Goal: Task Accomplishment & Management: Use online tool/utility

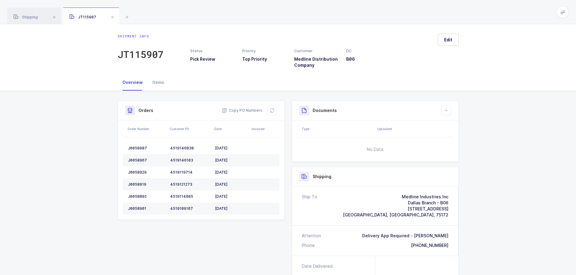
click at [271, 113] on icon at bounding box center [272, 110] width 5 height 5
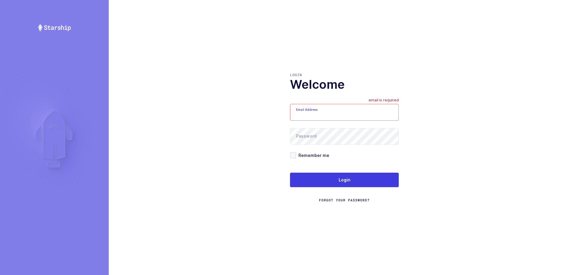
type input "[EMAIL_ADDRESS][DOMAIN_NAME]"
click at [322, 173] on form "Email Address [EMAIL_ADDRESS][DOMAIN_NAME] Password Remember me Login Forgot Yo…" at bounding box center [344, 153] width 109 height 99
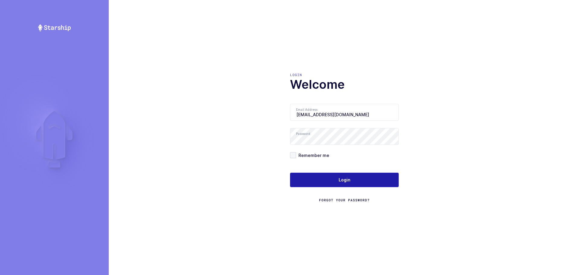
click at [321, 180] on button "Login" at bounding box center [344, 180] width 109 height 15
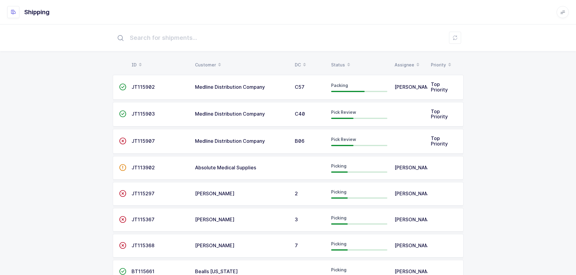
click at [341, 62] on div "Status" at bounding box center [359, 65] width 56 height 10
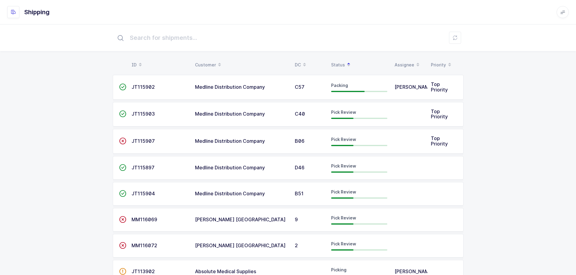
click at [145, 144] on span "JT115907" at bounding box center [142, 141] width 23 height 6
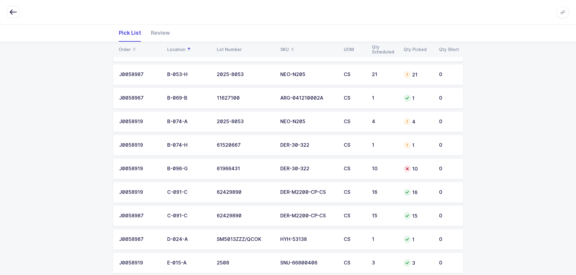
scroll to position [181, 0]
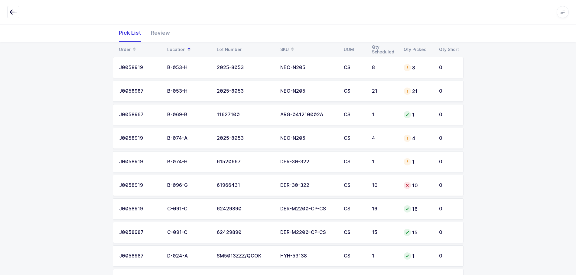
click at [312, 191] on td "DER-30-322" at bounding box center [308, 185] width 63 height 21
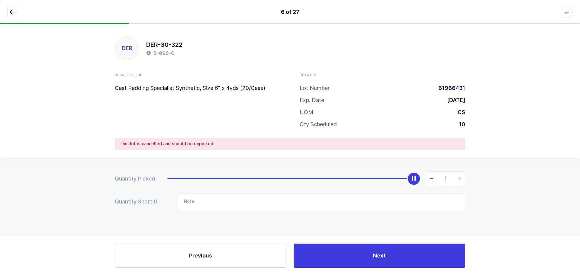
type input "0"
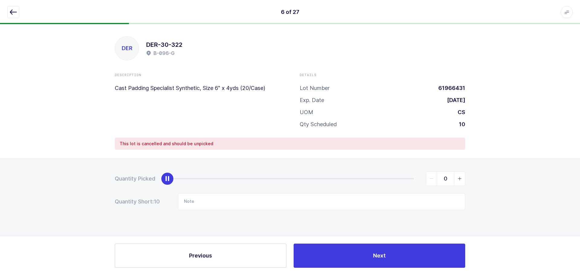
drag, startPoint x: 410, startPoint y: 179, endPoint x: 109, endPoint y: 183, distance: 301.1
click at [109, 183] on div "Quantity Picked 0 Quantity Short: 10 Note" at bounding box center [290, 212] width 580 height 108
click at [15, 12] on icon "button" at bounding box center [13, 11] width 7 height 7
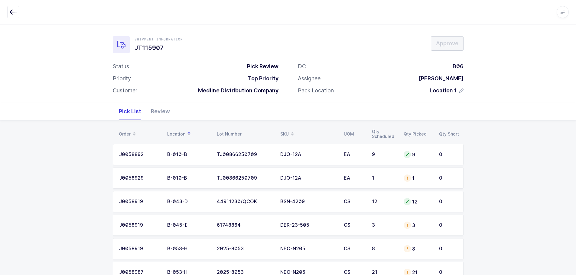
click at [128, 132] on div "Order" at bounding box center [139, 134] width 41 height 10
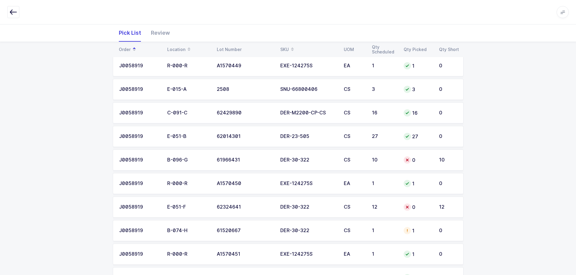
scroll to position [151, 0]
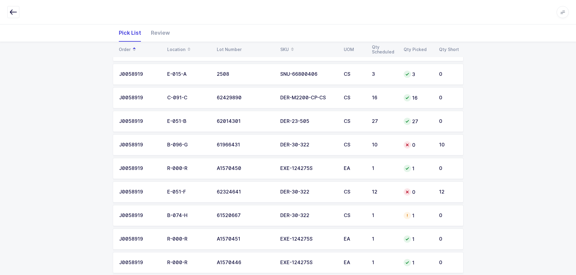
click at [323, 144] on div "DER-30-322" at bounding box center [308, 144] width 56 height 5
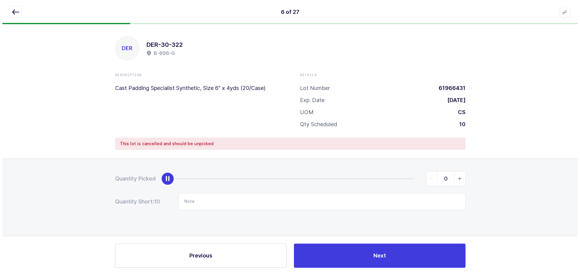
scroll to position [0, 0]
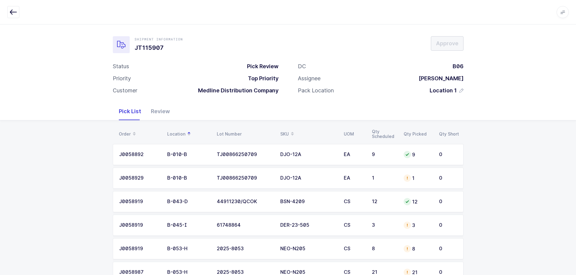
click at [127, 133] on div "Order" at bounding box center [139, 134] width 41 height 10
click at [128, 136] on div "Order" at bounding box center [139, 134] width 41 height 10
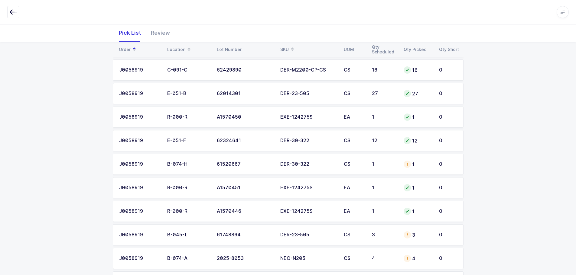
scroll to position [181, 0]
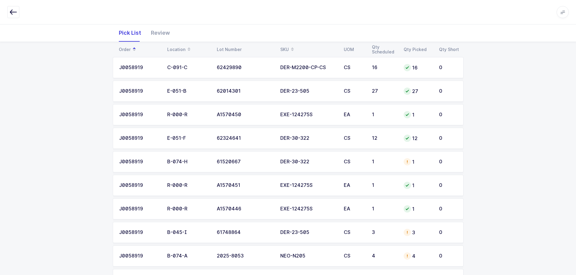
click at [358, 160] on div "CS" at bounding box center [354, 161] width 21 height 5
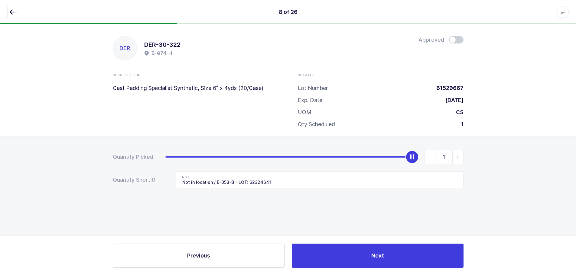
scroll to position [0, 0]
drag, startPoint x: 434, startPoint y: 156, endPoint x: 429, endPoint y: 165, distance: 9.9
click at [434, 156] on span "slider between 0 and 1" at bounding box center [432, 157] width 11 height 14
type input "0"
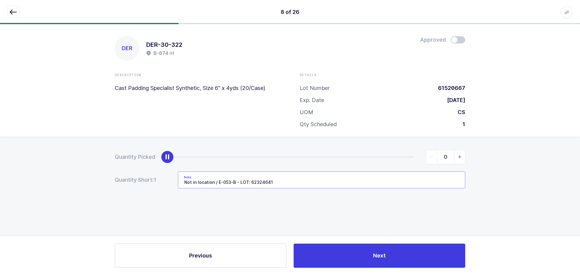
drag, startPoint x: 298, startPoint y: 182, endPoint x: 125, endPoint y: 165, distance: 174.0
click at [125, 165] on form "Quantity Picked 0 Quantity Short: 1 Note Not in location / E-053-B - LOT: 62324…" at bounding box center [290, 169] width 351 height 39
click at [13, 11] on icon "button" at bounding box center [13, 11] width 7 height 7
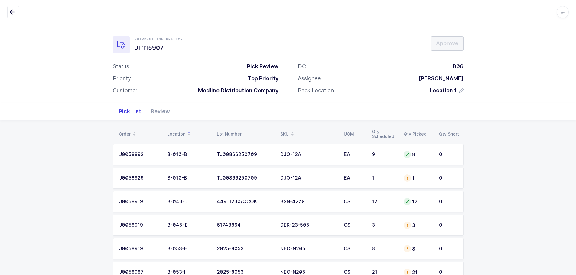
click at [121, 131] on div "Order" at bounding box center [139, 134] width 41 height 10
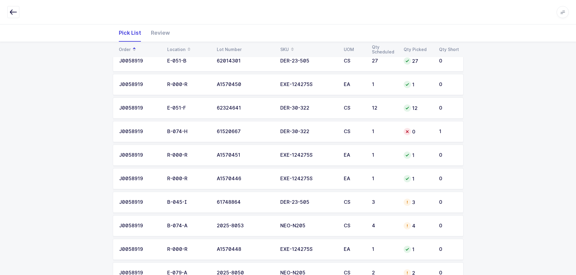
scroll to position [242, 0]
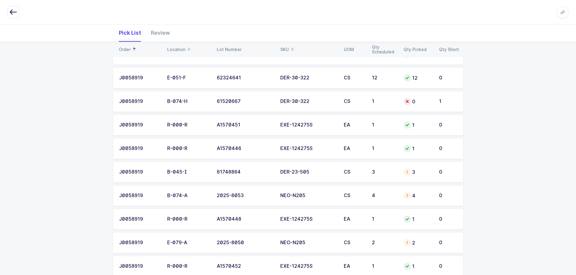
click at [317, 174] on div "DER-23-505" at bounding box center [308, 172] width 56 height 5
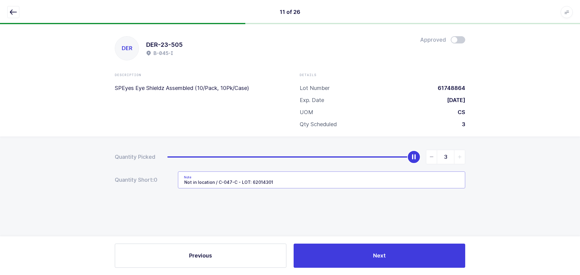
drag, startPoint x: 277, startPoint y: 183, endPoint x: 178, endPoint y: 180, distance: 99.2
click at [178, 180] on div "Quantity Short: 0 Note Not in location / C-047-C - LOT: 62014301" at bounding box center [290, 180] width 351 height 17
click at [16, 11] on icon "button" at bounding box center [13, 11] width 7 height 7
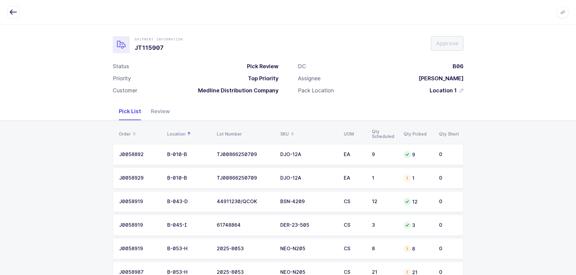
click at [121, 132] on div "Order" at bounding box center [139, 134] width 41 height 10
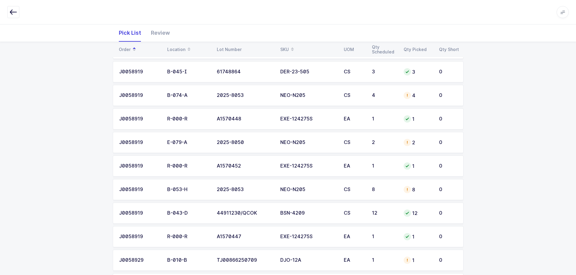
scroll to position [333, 0]
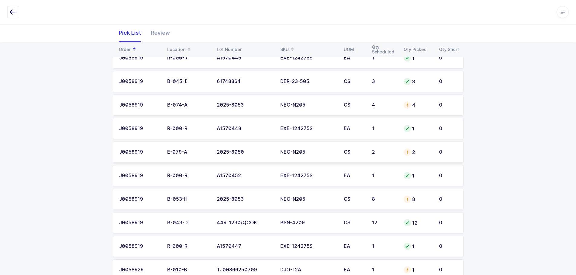
click at [107, 110] on div "Order Location Lot Number SKU UOM Qty Scheduled Qty Picked Qty Short J0058892 B…" at bounding box center [288, 112] width 576 height 649
click at [135, 109] on td "J0058919" at bounding box center [138, 105] width 51 height 21
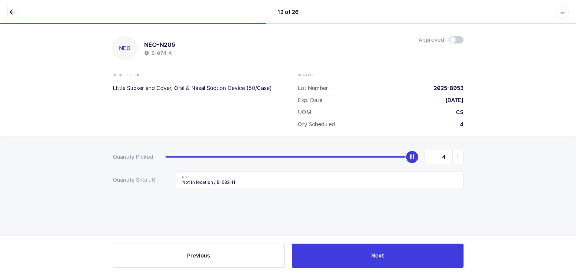
scroll to position [0, 0]
type input "0"
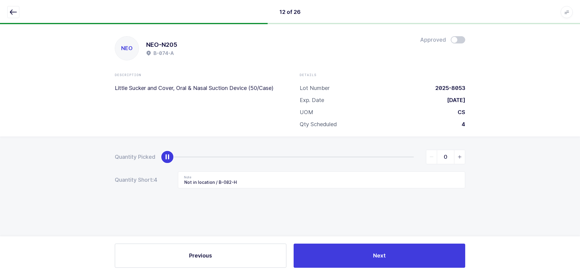
drag, startPoint x: 417, startPoint y: 160, endPoint x: 80, endPoint y: 156, distance: 337.4
click at [79, 157] on div "Quantity Picked 0 Quantity Short: 4 Note Not in location / B-082-H" at bounding box center [290, 191] width 580 height 108
drag, startPoint x: 251, startPoint y: 185, endPoint x: 128, endPoint y: 184, distance: 122.4
click at [128, 184] on div "Quantity Short: 4 Note Not in location / B-082-H" at bounding box center [290, 180] width 351 height 17
click at [9, 16] on button "button" at bounding box center [13, 12] width 12 height 12
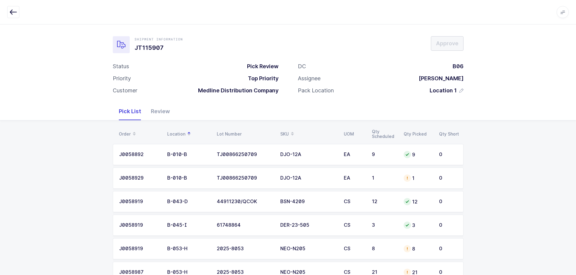
click at [123, 130] on div "Order" at bounding box center [139, 134] width 41 height 10
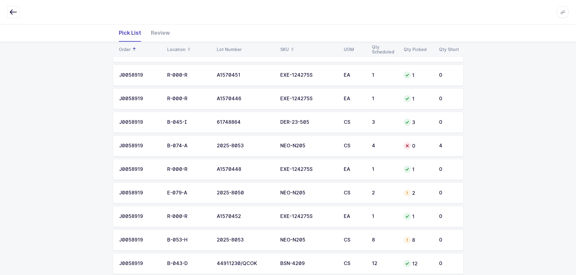
scroll to position [302, 0]
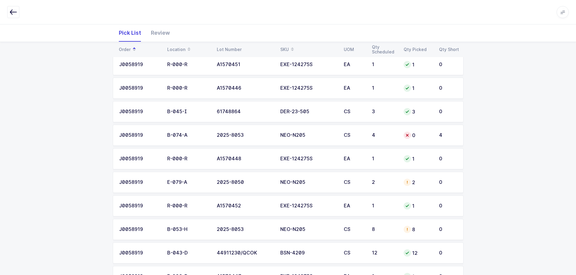
click at [264, 182] on div "2025-8050" at bounding box center [245, 182] width 56 height 5
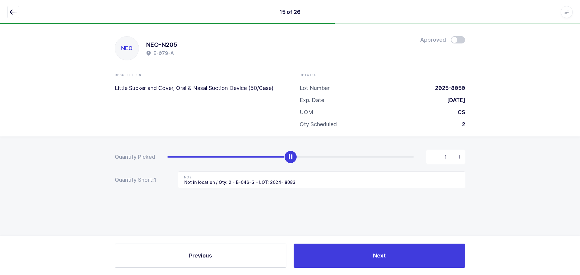
type input "0"
drag, startPoint x: 413, startPoint y: 157, endPoint x: 99, endPoint y: 164, distance: 314.2
click at [99, 164] on div "Quantity Picked 0 Quantity Short: 2 Note Not in location / Qty: 2 - B-046-G - L…" at bounding box center [290, 191] width 580 height 108
drag, startPoint x: 329, startPoint y: 186, endPoint x: 149, endPoint y: 183, distance: 180.5
click at [149, 182] on div "Quantity Short: 2 Note Not in location / Qty: 2 - B-046-G - LOT: 2024- 8083" at bounding box center [290, 180] width 351 height 17
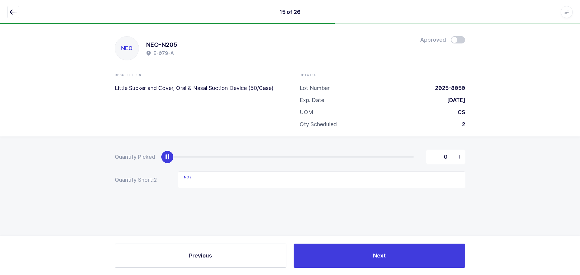
click at [11, 8] on icon "button" at bounding box center [13, 11] width 7 height 7
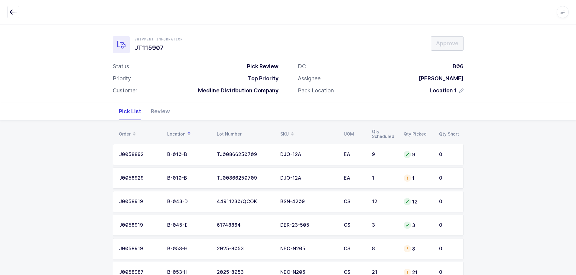
click at [120, 129] on div "Order" at bounding box center [139, 134] width 41 height 10
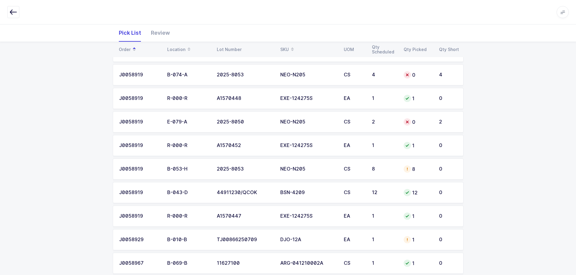
scroll to position [333, 0]
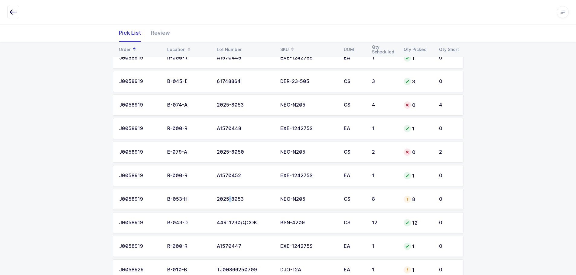
drag, startPoint x: 230, startPoint y: 193, endPoint x: 239, endPoint y: 191, distance: 9.2
click at [230, 193] on td "2025-8053" at bounding box center [244, 199] width 63 height 21
click at [246, 197] on div "2025-8053" at bounding box center [245, 199] width 56 height 5
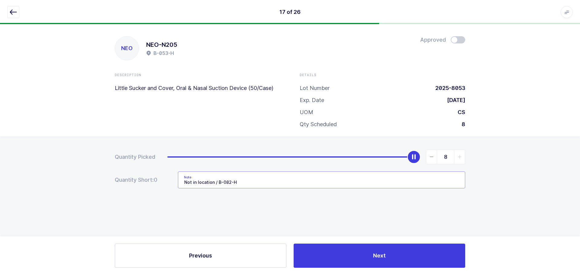
drag, startPoint x: 288, startPoint y: 187, endPoint x: 167, endPoint y: 177, distance: 121.9
click at [167, 177] on div "Quantity Short: 0 Note Not in location / B-082-H" at bounding box center [290, 180] width 351 height 17
click at [459, 40] on span at bounding box center [458, 39] width 15 height 7
click at [11, 11] on icon "button" at bounding box center [13, 11] width 7 height 7
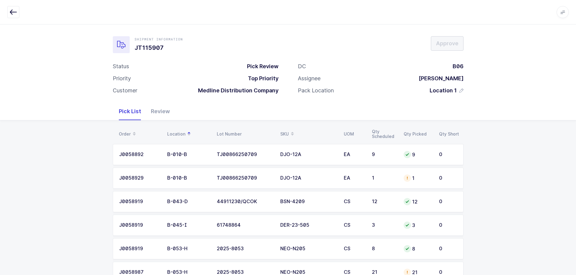
click at [128, 131] on div "Order" at bounding box center [139, 134] width 41 height 10
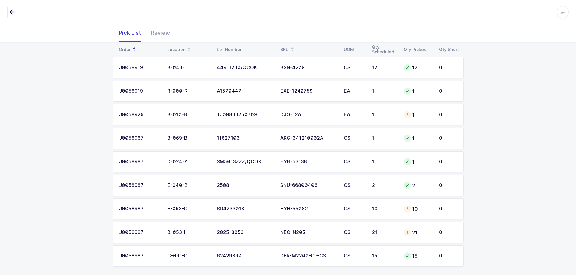
scroll to position [494, 0]
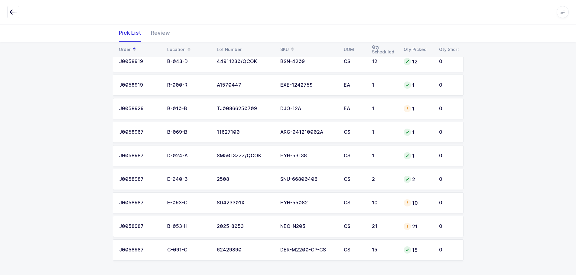
click at [387, 107] on div "1" at bounding box center [384, 108] width 24 height 5
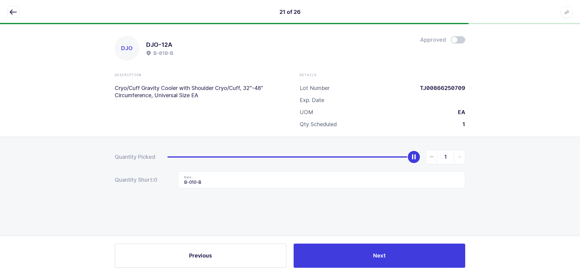
drag, startPoint x: 459, startPoint y: 41, endPoint x: 448, endPoint y: 47, distance: 12.1
click at [458, 41] on span at bounding box center [458, 39] width 15 height 7
click at [12, 13] on icon "button" at bounding box center [13, 11] width 7 height 7
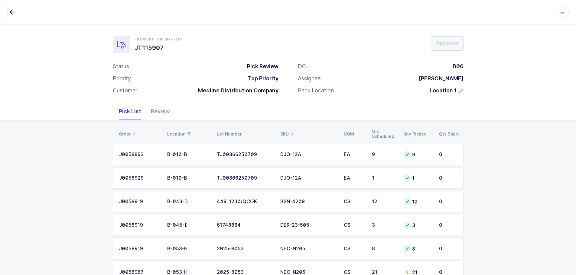
click at [127, 132] on div "Order" at bounding box center [139, 134] width 41 height 10
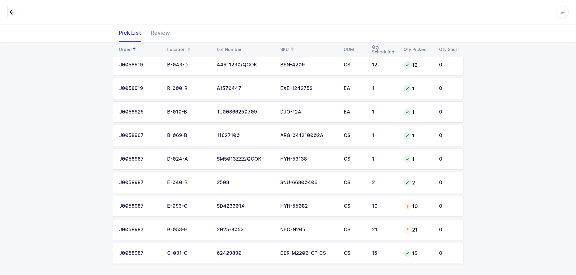
scroll to position [494, 0]
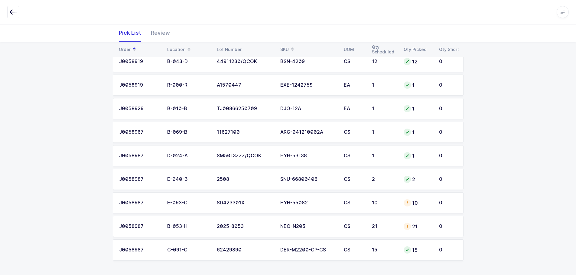
click at [388, 203] on div "10" at bounding box center [384, 202] width 24 height 5
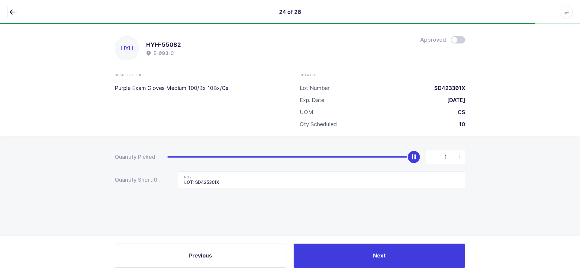
type input "0"
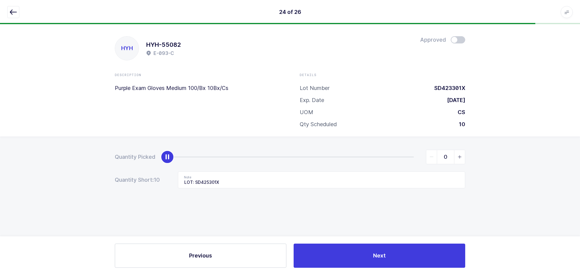
drag, startPoint x: 414, startPoint y: 157, endPoint x: 102, endPoint y: 172, distance: 312.3
click at [100, 170] on div "Quantity Picked 0 Quantity Short: 10 Note LOT: SD425301X" at bounding box center [290, 191] width 580 height 108
drag, startPoint x: 204, startPoint y: 183, endPoint x: 158, endPoint y: 187, distance: 46.1
click at [158, 187] on div "Quantity Short: 10 Note LOT: SD425301X" at bounding box center [290, 180] width 351 height 17
click at [4, 10] on div "24 of 26 Apps Core Warehouse Admin Mission Control Purchasing Baltazar N. Logou…" at bounding box center [290, 12] width 580 height 24
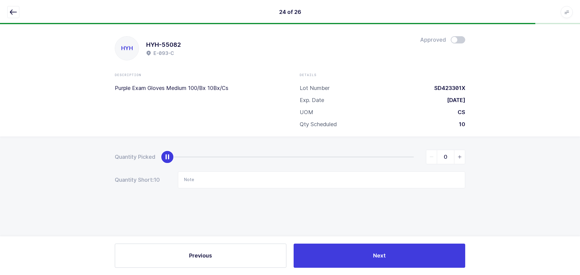
click at [10, 11] on icon "button" at bounding box center [13, 11] width 7 height 7
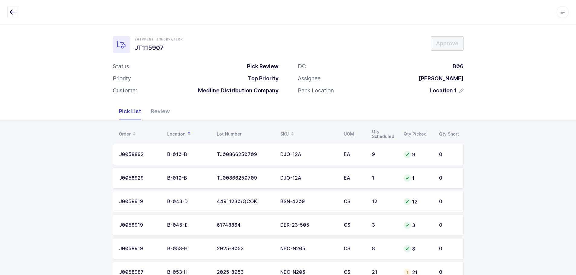
click at [124, 134] on div "Order" at bounding box center [139, 134] width 41 height 10
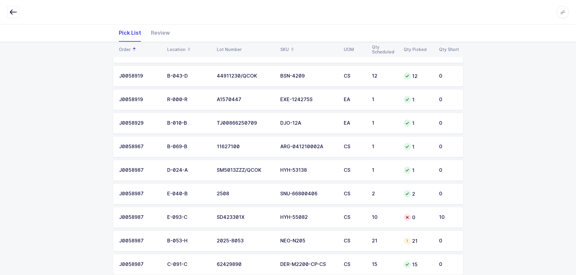
scroll to position [494, 0]
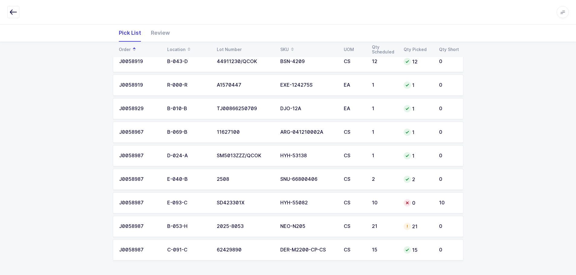
click at [331, 229] on div "NEO-N205" at bounding box center [308, 226] width 56 height 5
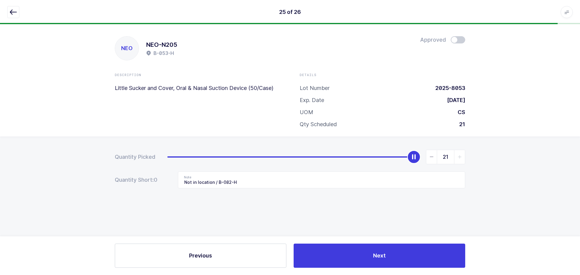
click at [463, 42] on div at bounding box center [458, 39] width 15 height 7
click at [463, 41] on span at bounding box center [458, 39] width 15 height 7
click at [463, 40] on span at bounding box center [458, 39] width 15 height 7
click at [16, 11] on icon "button" at bounding box center [13, 11] width 7 height 7
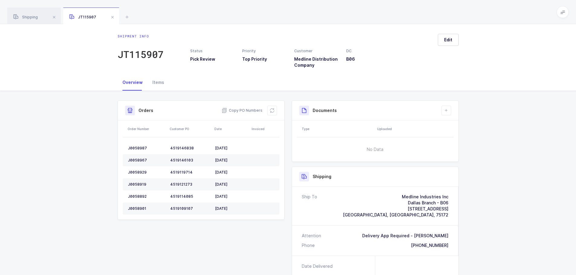
click at [273, 110] on icon at bounding box center [272, 110] width 5 height 5
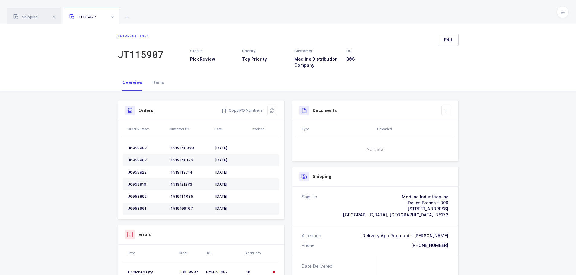
click at [111, 18] on span at bounding box center [112, 17] width 7 height 7
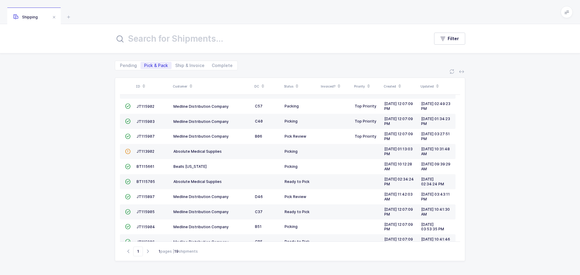
scroll to position [149, 0]
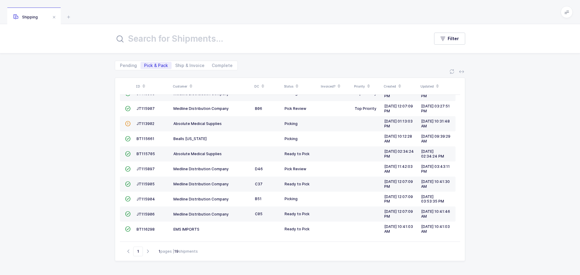
click at [143, 213] on span "JT115906" at bounding box center [146, 214] width 18 height 5
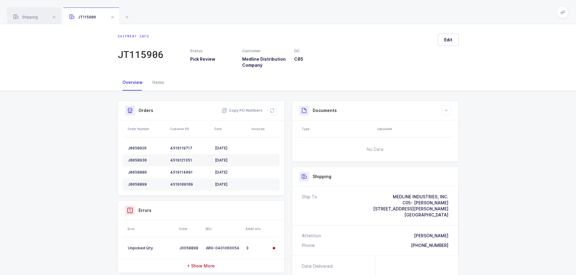
click at [274, 109] on icon at bounding box center [272, 110] width 5 height 5
click at [115, 17] on span at bounding box center [112, 17] width 7 height 7
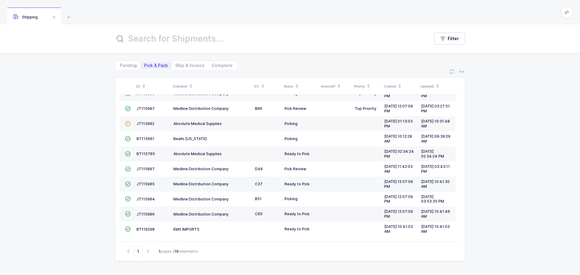
scroll to position [132, 0]
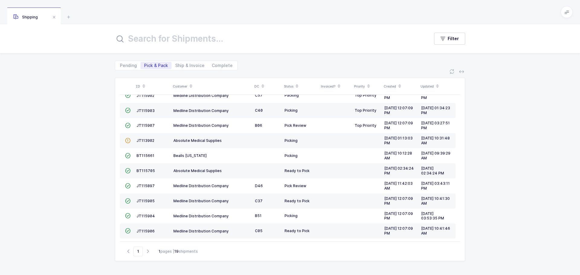
click at [69, 18] on icon at bounding box center [68, 16] width 7 height 7
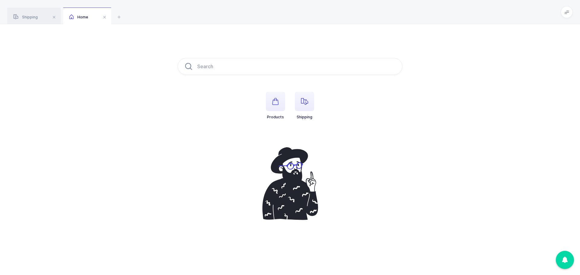
click at [307, 103] on icon "button" at bounding box center [304, 101] width 7 height 7
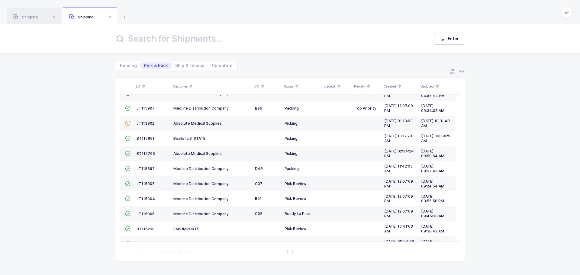
scroll to position [164, 0]
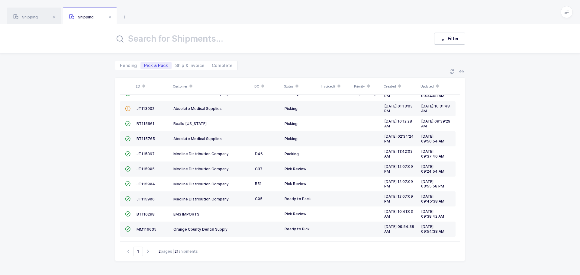
click at [148, 185] on span "JT115904" at bounding box center [146, 184] width 18 height 5
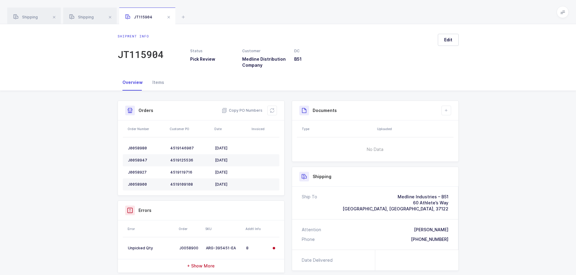
click at [272, 110] on icon at bounding box center [272, 110] width 5 height 5
click at [167, 15] on span at bounding box center [168, 17] width 7 height 7
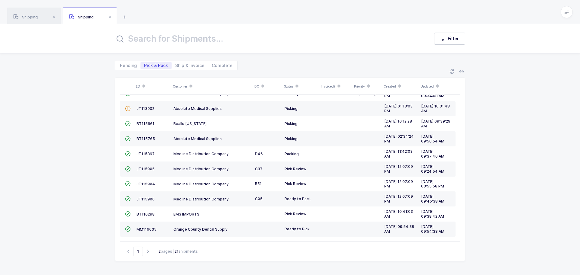
click at [113, 17] on span at bounding box center [109, 17] width 7 height 7
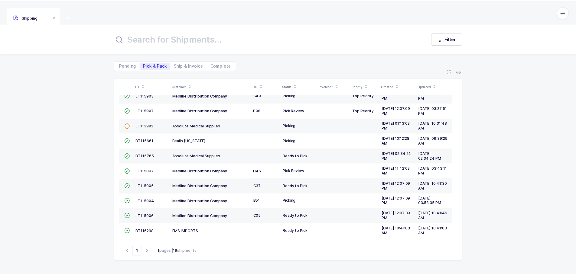
scroll to position [149, 0]
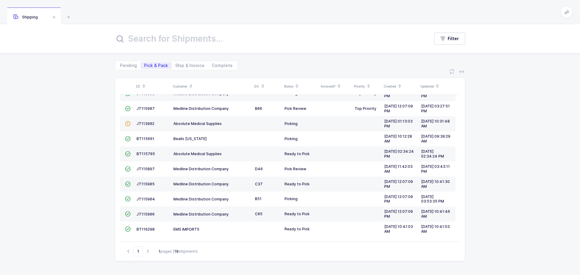
click at [141, 184] on span "JT115905" at bounding box center [146, 184] width 18 height 5
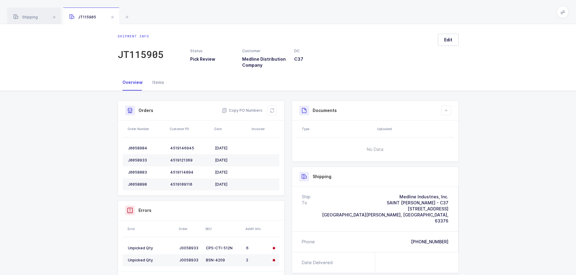
click at [273, 110] on icon at bounding box center [272, 110] width 5 height 5
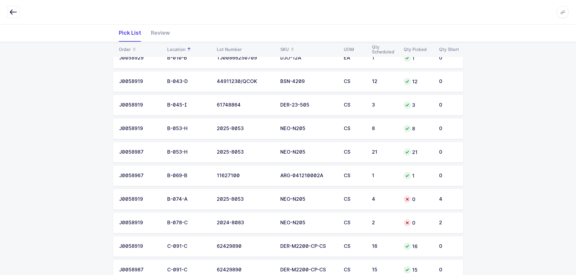
scroll to position [121, 0]
click at [401, 199] on td "0" at bounding box center [417, 198] width 35 height 21
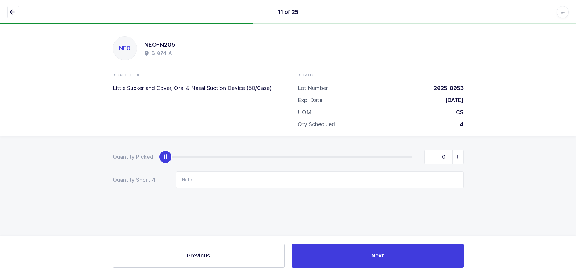
scroll to position [0, 0]
type input "4"
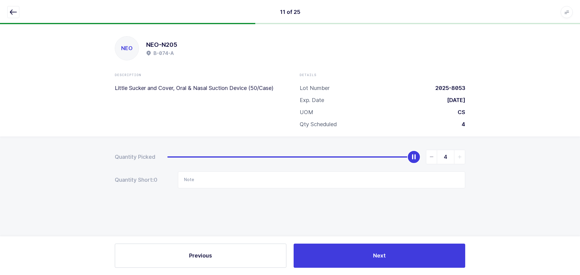
drag, startPoint x: 168, startPoint y: 156, endPoint x: 498, endPoint y: 160, distance: 330.1
click at [498, 160] on div "Quantity Picked 4 Quantity Short: 0 Note" at bounding box center [290, 191] width 580 height 108
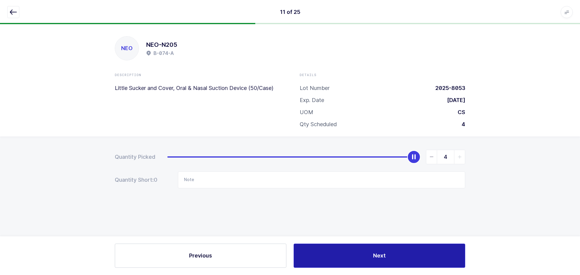
click at [361, 253] on button "Next" at bounding box center [380, 256] width 172 height 24
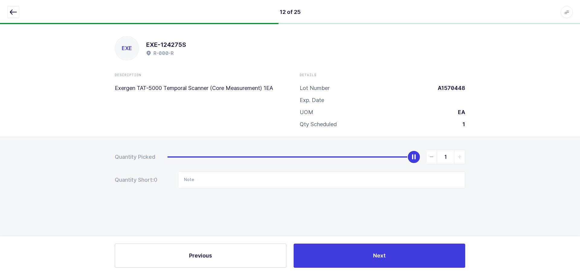
click at [17, 12] on button "button" at bounding box center [13, 12] width 12 height 12
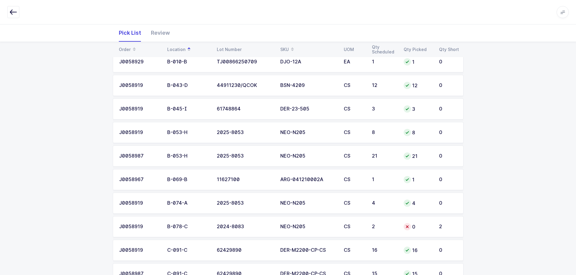
scroll to position [151, 0]
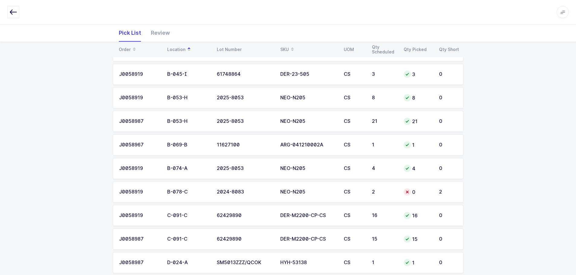
click at [388, 192] on div "2" at bounding box center [384, 192] width 24 height 5
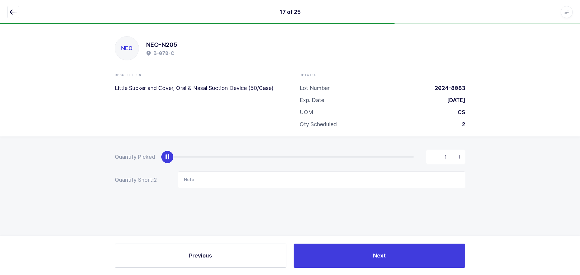
type input "2"
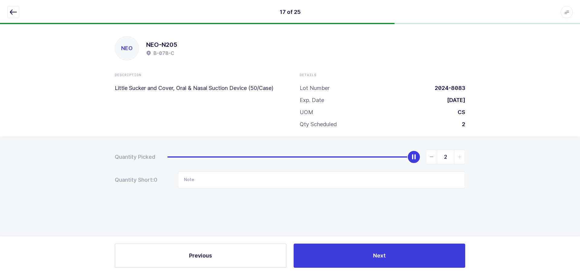
drag, startPoint x: 168, startPoint y: 157, endPoint x: 531, endPoint y: 158, distance: 363.0
click at [545, 162] on div "Quantity Picked 2 Quantity Short: 0 Note" at bounding box center [290, 191] width 580 height 108
drag, startPoint x: 15, startPoint y: 8, endPoint x: 21, endPoint y: 25, distance: 17.6
click at [13, 10] on icon "button" at bounding box center [13, 11] width 7 height 7
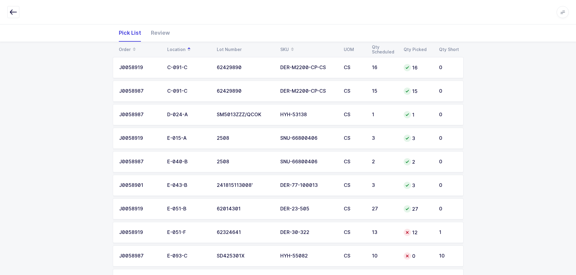
scroll to position [333, 0]
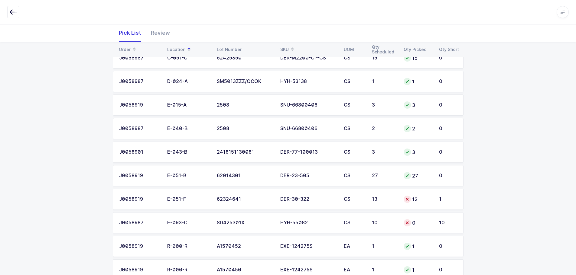
click at [374, 195] on td "13" at bounding box center [384, 199] width 32 height 21
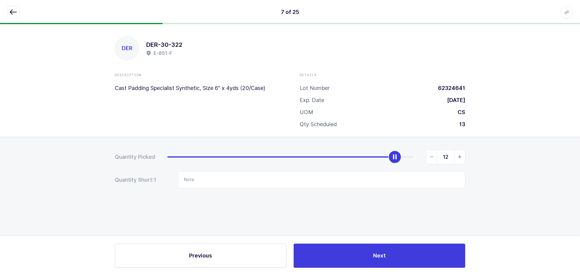
click at [405, 154] on div "12" at bounding box center [316, 157] width 298 height 15
type input "13"
drag, startPoint x: 398, startPoint y: 159, endPoint x: 482, endPoint y: 159, distance: 83.7
click at [482, 159] on div "Quantity Picked 13 Quantity Short: 0 Note" at bounding box center [290, 191] width 580 height 108
drag, startPoint x: 15, startPoint y: 9, endPoint x: 22, endPoint y: 16, distance: 9.8
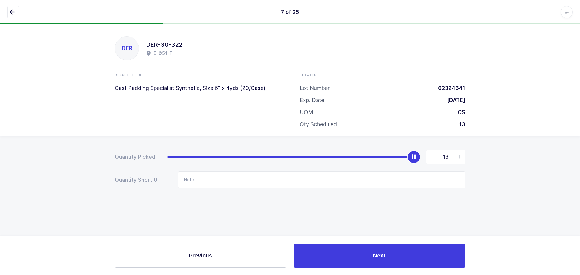
click at [15, 10] on icon "button" at bounding box center [13, 11] width 7 height 7
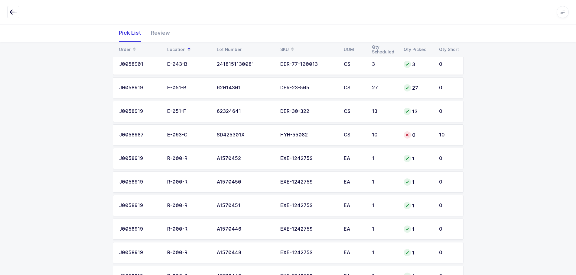
scroll to position [423, 0]
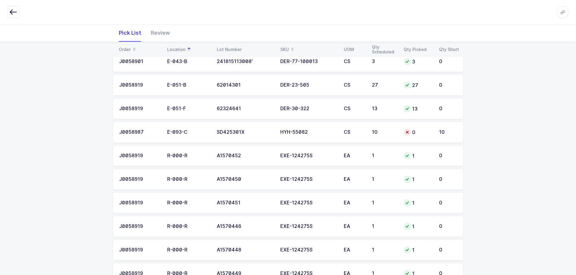
click at [373, 133] on div "10" at bounding box center [384, 132] width 24 height 5
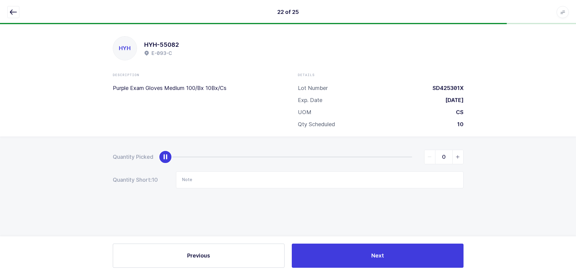
scroll to position [0, 0]
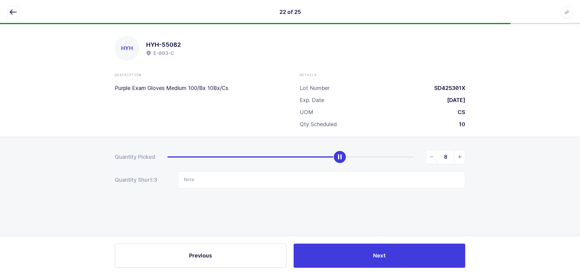
type input "10"
drag, startPoint x: 170, startPoint y: 157, endPoint x: 474, endPoint y: 153, distance: 304.4
click at [474, 153] on div "Quantity Picked 10 Quantity Short: 0 Note" at bounding box center [290, 191] width 580 height 108
click at [16, 12] on icon "button" at bounding box center [13, 11] width 7 height 7
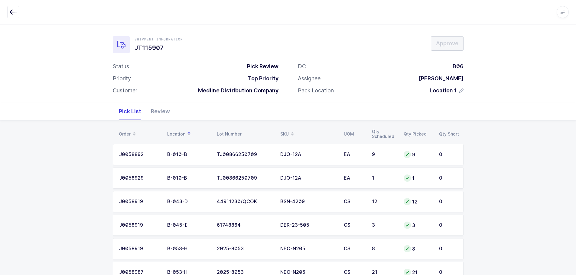
click at [157, 105] on div "Review" at bounding box center [160, 112] width 29 height 18
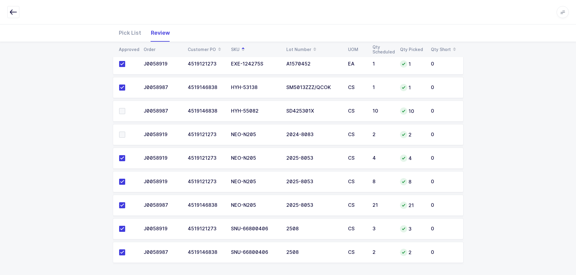
scroll to position [470, 0]
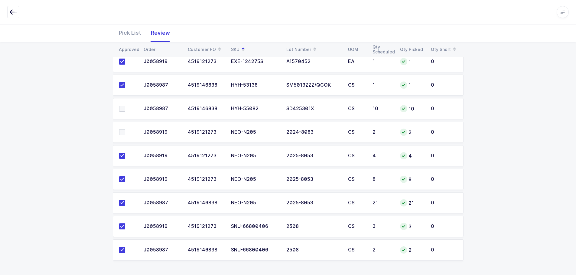
click at [123, 105] on td at bounding box center [126, 108] width 27 height 21
click at [122, 110] on span at bounding box center [122, 109] width 6 height 6
click at [125, 106] on input "checkbox" at bounding box center [125, 106] width 0 height 0
click at [122, 132] on span at bounding box center [122, 132] width 6 height 6
click at [125, 129] on input "checkbox" at bounding box center [125, 129] width 0 height 0
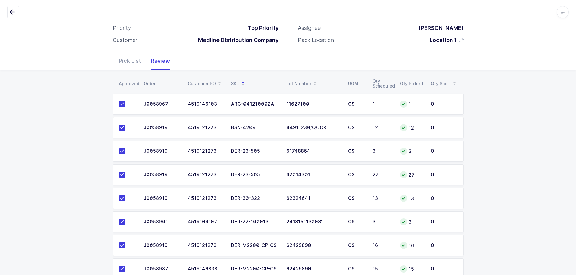
scroll to position [0, 0]
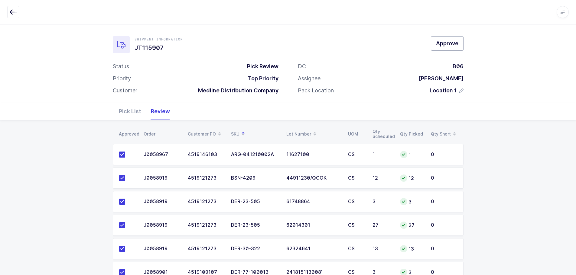
drag, startPoint x: 452, startPoint y: 46, endPoint x: 454, endPoint y: 48, distance: 3.1
click at [452, 46] on span "Approve" at bounding box center [447, 44] width 22 height 8
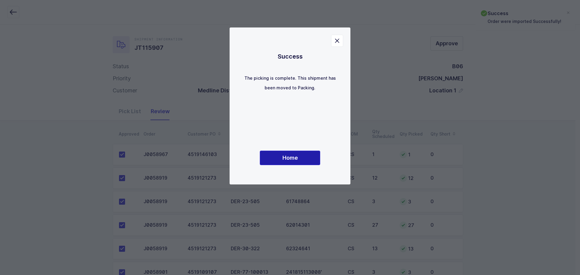
click at [299, 154] on button "Home" at bounding box center [290, 158] width 60 height 15
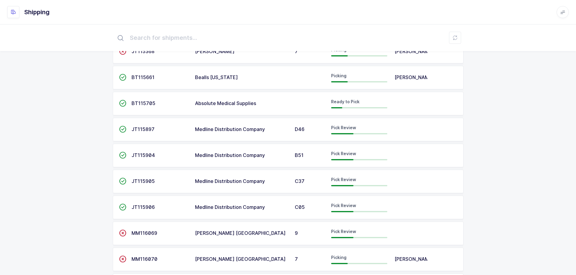
scroll to position [212, 0]
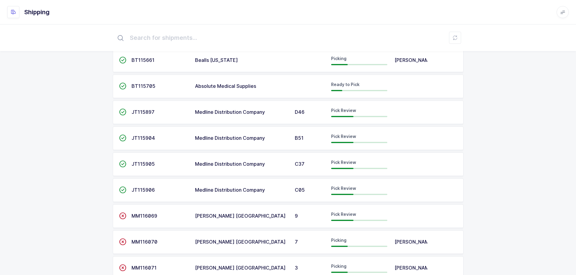
click at [133, 192] on span "JT115906" at bounding box center [142, 190] width 23 height 6
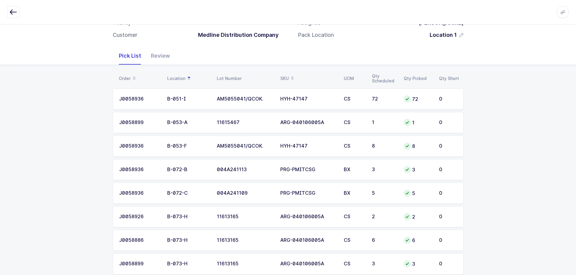
scroll to position [140, 0]
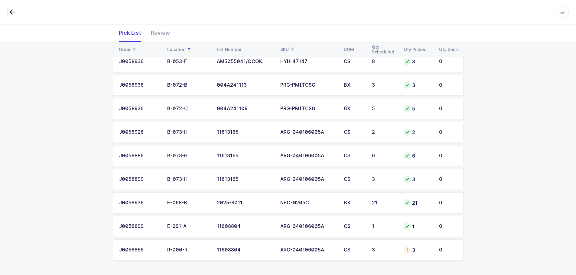
click at [386, 241] on td "3" at bounding box center [384, 250] width 32 height 21
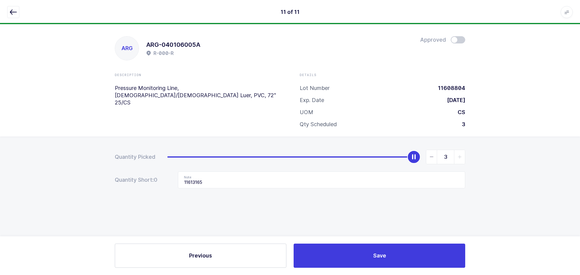
click at [11, 11] on icon "button" at bounding box center [13, 11] width 7 height 7
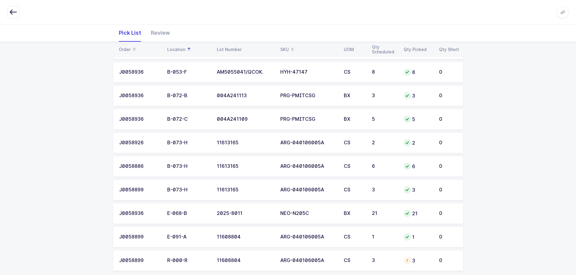
scroll to position [140, 0]
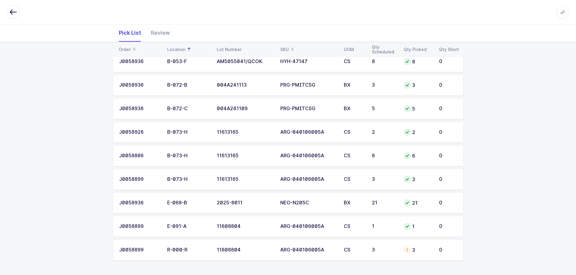
click at [436, 252] on td "0" at bounding box center [449, 250] width 28 height 21
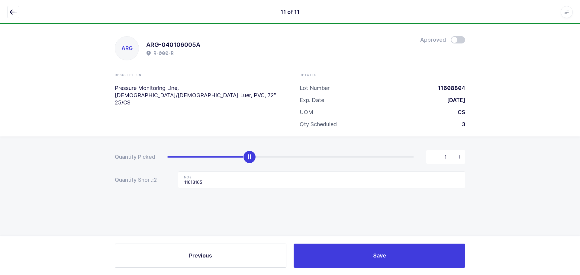
type input "0"
drag, startPoint x: 359, startPoint y: 159, endPoint x: 105, endPoint y: 162, distance: 253.9
click at [103, 163] on div "Quantity Picked 0 Quantity Short: 2 Note 11613165" at bounding box center [290, 191] width 580 height 108
drag, startPoint x: 222, startPoint y: 175, endPoint x: 162, endPoint y: 181, distance: 59.5
click at [162, 181] on div "Quantity Short: 3 Note 11613165" at bounding box center [290, 180] width 351 height 17
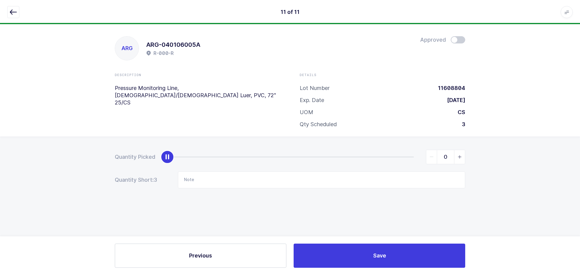
click at [11, 13] on icon "button" at bounding box center [13, 11] width 7 height 7
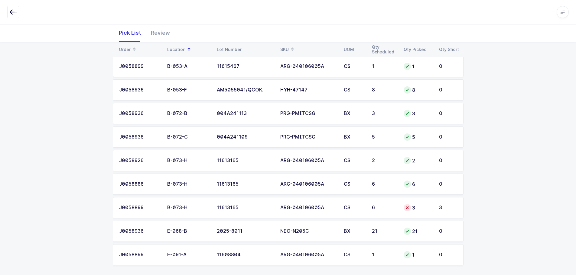
scroll to position [117, 0]
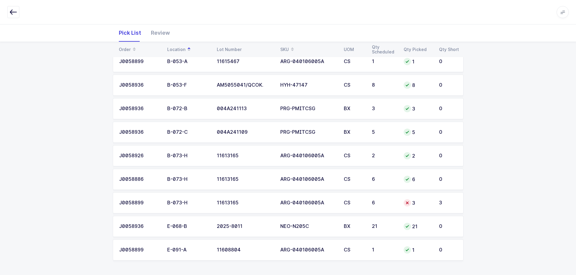
click at [355, 208] on td "CS" at bounding box center [354, 203] width 28 height 21
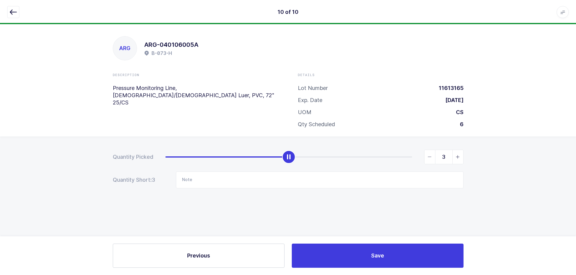
scroll to position [0, 0]
type input "6"
drag, startPoint x: 296, startPoint y: 158, endPoint x: 603, endPoint y: 166, distance: 306.6
click at [580, 166] on html "10 of 10 Apps Core [GEOGRAPHIC_DATA] Admin Mission Control Purchasing [PERSON_N…" at bounding box center [290, 137] width 580 height 275
click at [13, 13] on icon "button" at bounding box center [13, 11] width 7 height 7
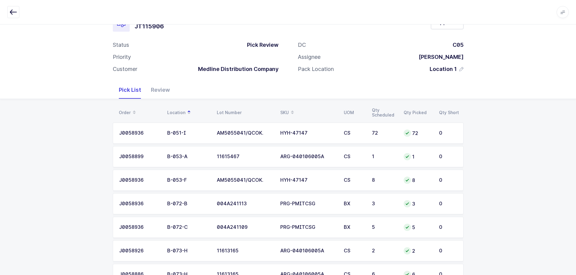
scroll to position [30, 0]
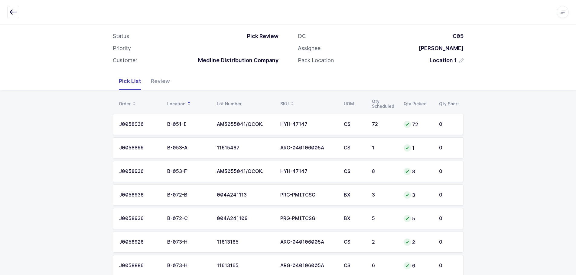
click at [165, 80] on div "Review" at bounding box center [160, 82] width 29 height 18
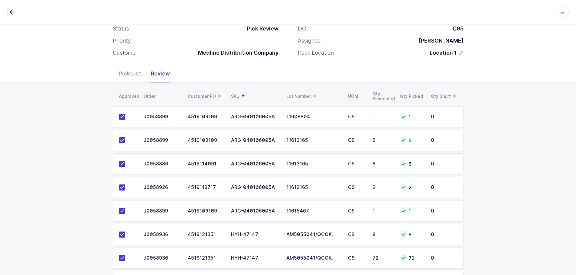
scroll to position [0, 0]
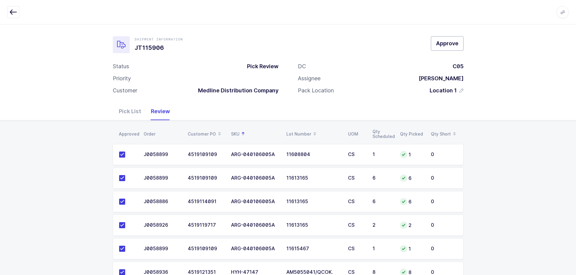
click at [448, 47] on span "Approve" at bounding box center [447, 44] width 22 height 8
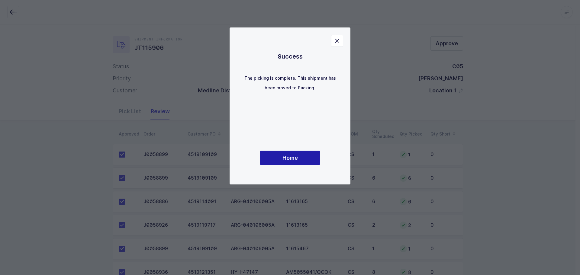
drag, startPoint x: 296, startPoint y: 157, endPoint x: 318, endPoint y: 157, distance: 22.1
click at [296, 157] on span "Home" at bounding box center [290, 158] width 15 height 8
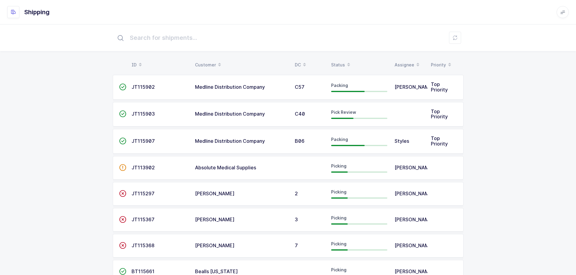
click at [341, 60] on table "ID Customer DC Status Assignee Priority" at bounding box center [288, 64] width 351 height 15
click at [339, 63] on div "Status" at bounding box center [359, 65] width 56 height 10
click at [336, 63] on div "Status" at bounding box center [359, 65] width 56 height 10
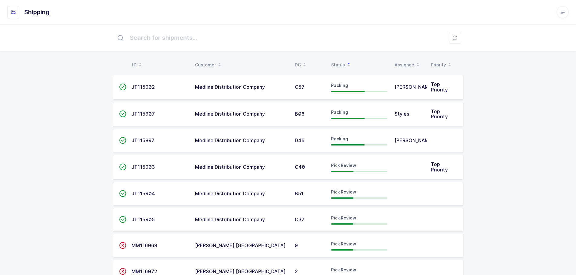
click at [147, 141] on span "JT115897" at bounding box center [142, 141] width 23 height 6
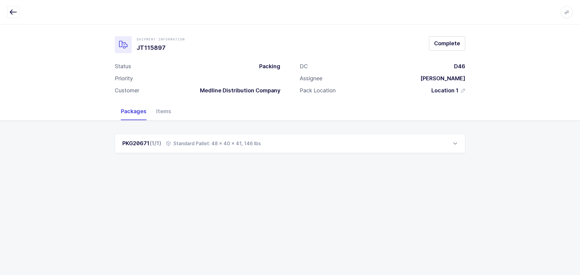
click at [11, 13] on icon "button" at bounding box center [13, 11] width 7 height 7
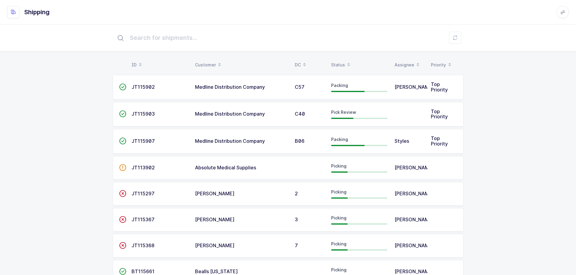
click at [343, 62] on div "Status" at bounding box center [359, 65] width 56 height 10
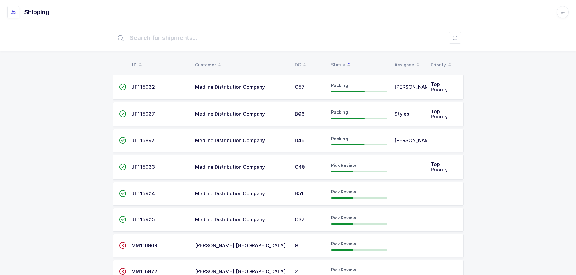
click at [148, 194] on span "JT115904" at bounding box center [143, 194] width 24 height 6
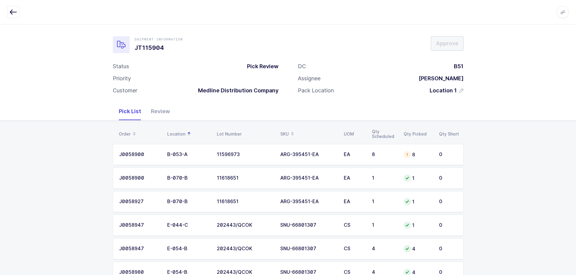
click at [165, 109] on div "Review" at bounding box center [160, 112] width 29 height 18
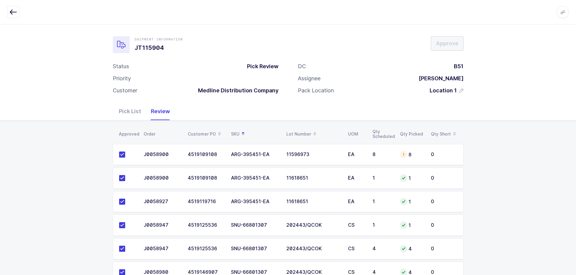
click at [132, 109] on div "Pick List" at bounding box center [130, 112] width 32 height 18
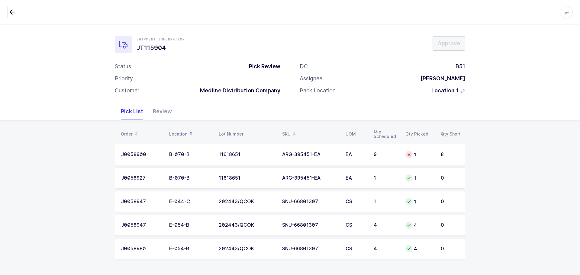
click at [417, 156] on div "1" at bounding box center [420, 154] width 28 height 7
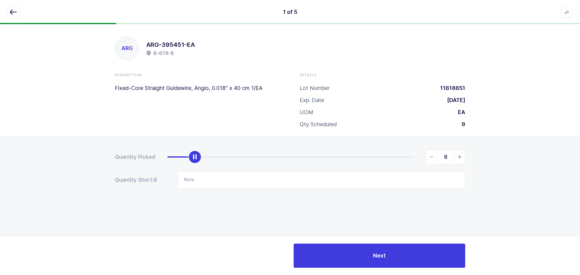
type input "9"
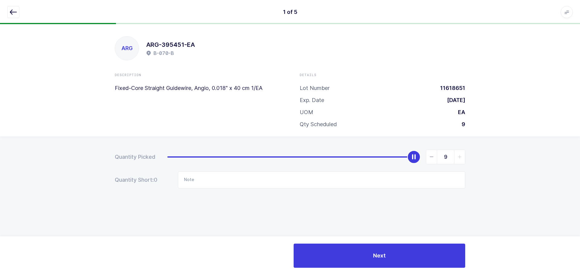
drag, startPoint x: 189, startPoint y: 156, endPoint x: 543, endPoint y: 167, distance: 354.1
click at [543, 167] on div "Quantity Picked 9 Quantity Short: 0 Note" at bounding box center [290, 191] width 580 height 108
click at [14, 7] on button "button" at bounding box center [13, 12] width 12 height 12
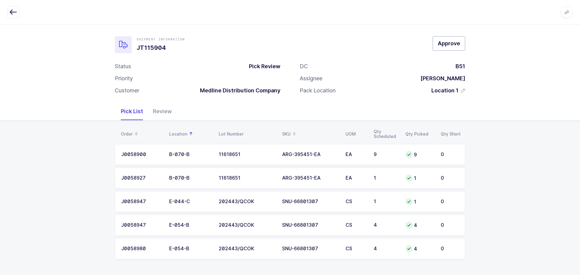
click at [456, 42] on span "Approve" at bounding box center [449, 44] width 22 height 8
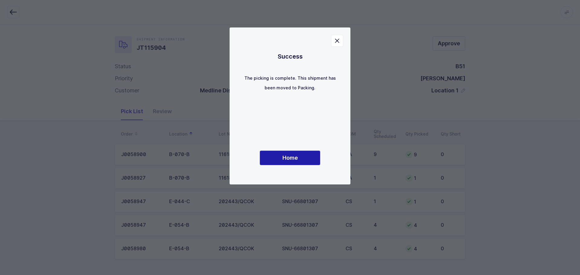
click at [278, 161] on button "Home" at bounding box center [290, 158] width 60 height 15
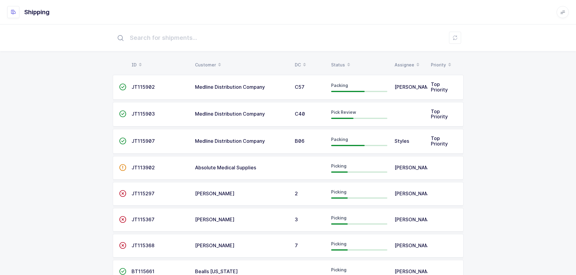
click at [342, 59] on table "ID Customer DC Status Assignee Priority" at bounding box center [288, 64] width 351 height 15
click at [339, 62] on div "Status" at bounding box center [359, 65] width 56 height 10
click at [340, 63] on div "Status" at bounding box center [359, 65] width 56 height 10
click at [340, 62] on div "Status" at bounding box center [359, 65] width 56 height 10
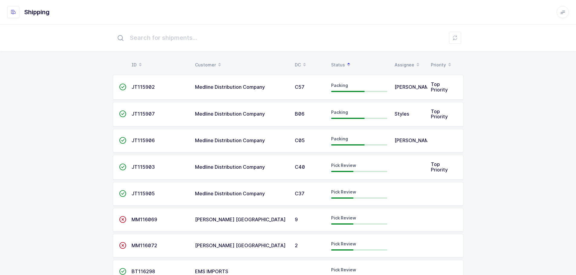
click at [149, 192] on span "JT115905" at bounding box center [142, 194] width 23 height 6
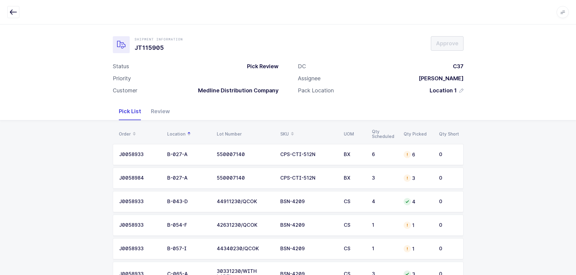
click at [156, 111] on div "Review" at bounding box center [160, 112] width 29 height 18
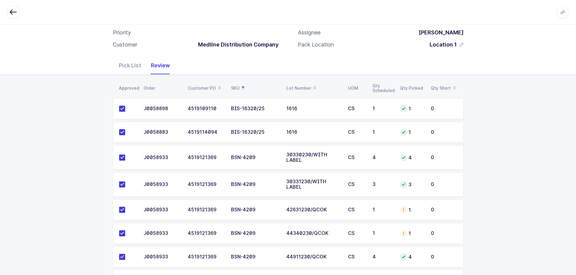
scroll to position [100, 0]
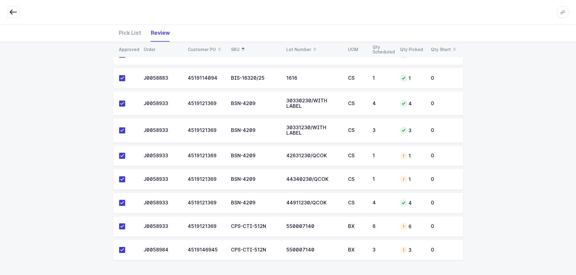
drag, startPoint x: 384, startPoint y: 152, endPoint x: 426, endPoint y: 163, distance: 43.3
click at [384, 152] on td "1" at bounding box center [383, 155] width 28 height 21
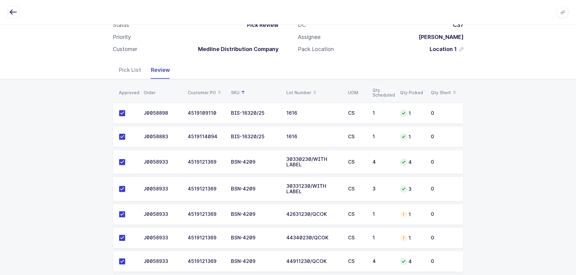
scroll to position [0, 0]
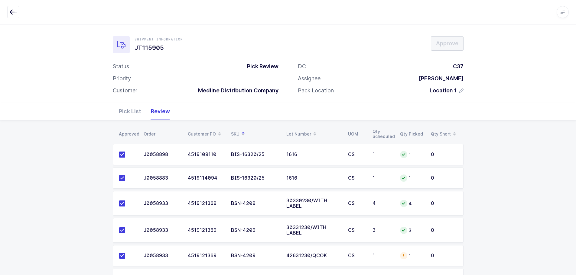
click at [125, 113] on div "Pick List" at bounding box center [130, 112] width 32 height 18
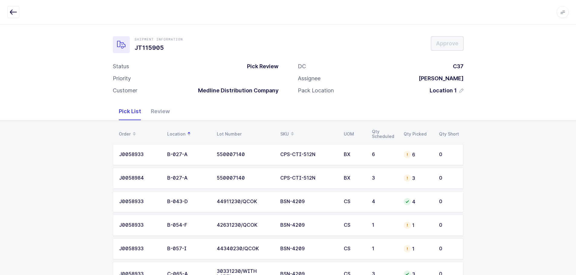
click at [126, 133] on div "Order" at bounding box center [139, 134] width 41 height 10
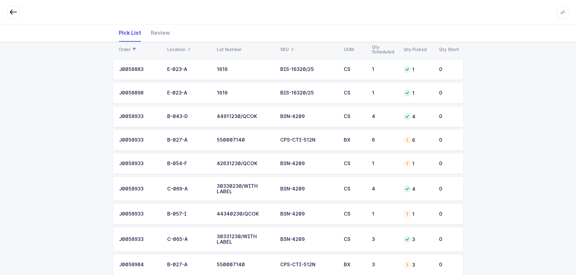
scroll to position [91, 0]
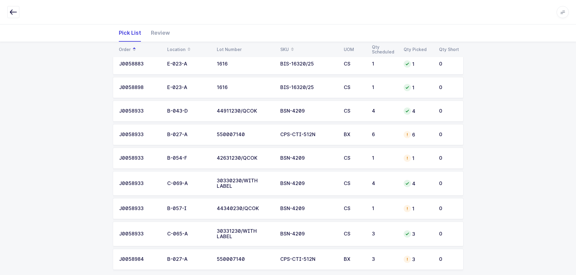
click at [274, 137] on td "550007140" at bounding box center [244, 134] width 63 height 21
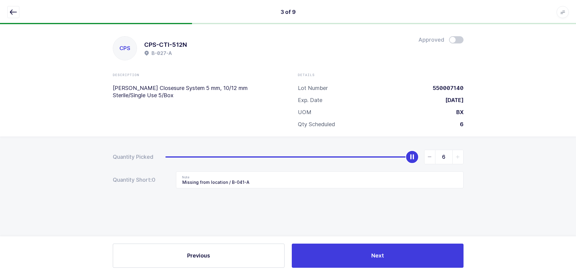
scroll to position [0, 0]
type input "0"
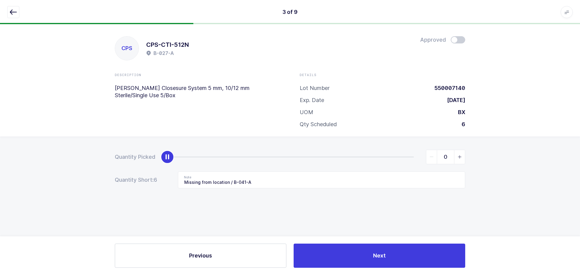
drag, startPoint x: 413, startPoint y: 156, endPoint x: 109, endPoint y: 150, distance: 304.4
click at [109, 150] on div "Quantity Picked 0 Quantity Short: 6 Note Missing from location / B-041-A" at bounding box center [290, 191] width 580 height 108
drag, startPoint x: 261, startPoint y: 182, endPoint x: 137, endPoint y: 177, distance: 124.6
click at [137, 177] on div "Quantity Short: 6 Note Missing from location / B-041-A" at bounding box center [290, 180] width 351 height 17
click at [15, 11] on icon "button" at bounding box center [13, 11] width 7 height 7
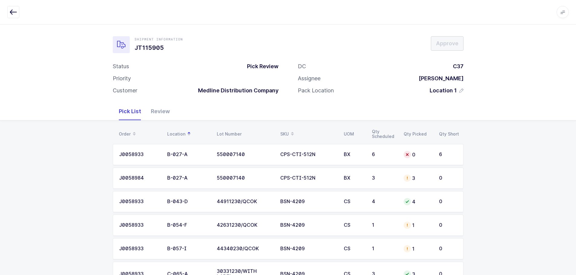
click at [126, 130] on div "Order" at bounding box center [139, 134] width 41 height 10
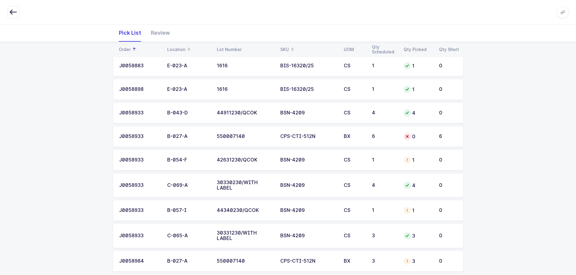
scroll to position [96, 0]
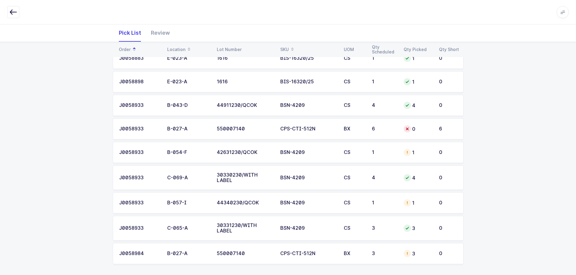
click at [410, 157] on td "1" at bounding box center [417, 152] width 35 height 21
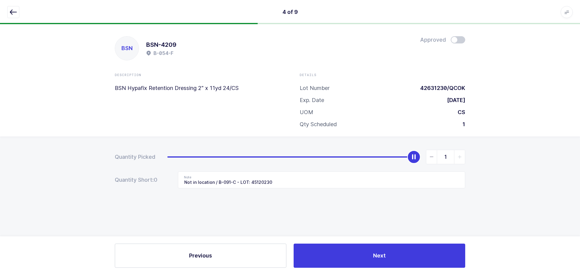
drag, startPoint x: 428, startPoint y: 157, endPoint x: 406, endPoint y: 170, distance: 26.3
click at [428, 157] on span "slider between 0 and 1" at bounding box center [432, 157] width 11 height 14
type input "0"
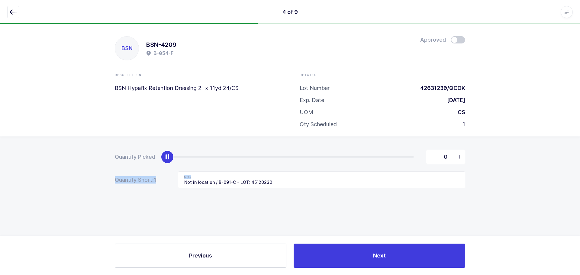
drag, startPoint x: 313, startPoint y: 188, endPoint x: 76, endPoint y: 179, distance: 237.1
click at [76, 179] on div "Quantity Picked 0 Quantity Short: 1 Note Not in location / B-091-C - LOT: 45120…" at bounding box center [290, 191] width 580 height 108
click at [286, 187] on input "Not in location / B-091-C - LOT: 45120230" at bounding box center [321, 180] width 287 height 17
drag, startPoint x: 276, startPoint y: 180, endPoint x: 167, endPoint y: 178, distance: 108.5
click at [167, 178] on div "Quantity Short: 1 Note Not in location / B-091-C - LOT: 45120230" at bounding box center [290, 180] width 351 height 17
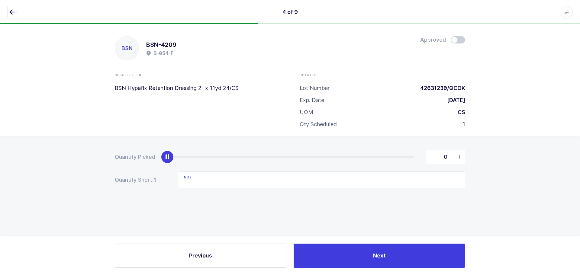
click at [12, 9] on icon "button" at bounding box center [13, 11] width 7 height 7
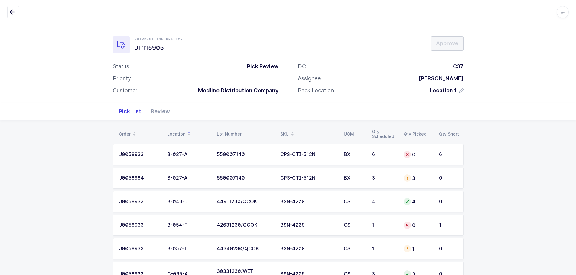
click at [127, 131] on div "Order" at bounding box center [139, 134] width 41 height 10
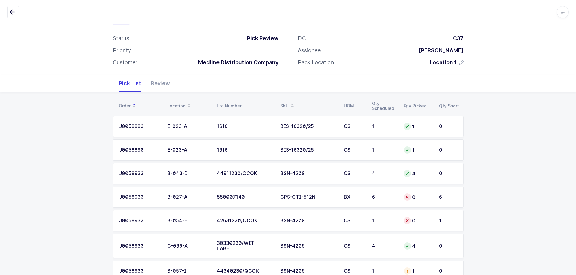
scroll to position [96, 0]
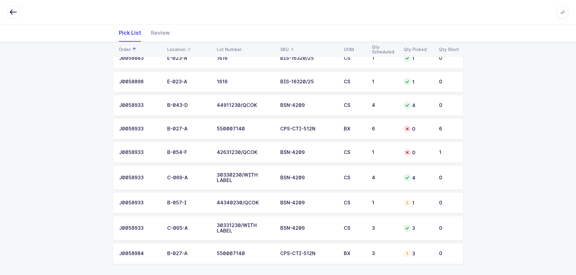
click at [353, 209] on td "CS" at bounding box center [354, 203] width 28 height 21
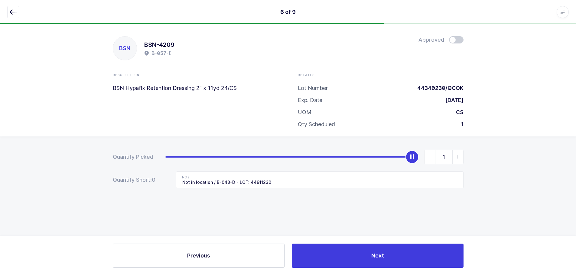
scroll to position [0, 0]
click at [428, 159] on span "slider between 0 and 1" at bounding box center [432, 157] width 11 height 14
type input "0"
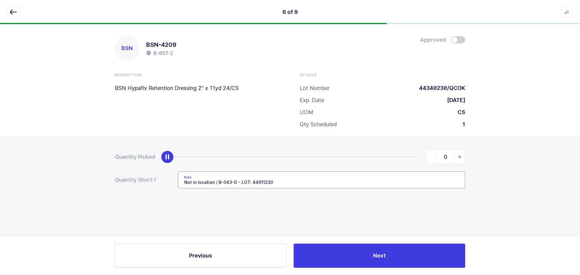
drag, startPoint x: 317, startPoint y: 186, endPoint x: 105, endPoint y: 174, distance: 212.2
click at [105, 174] on div "Quantity Picked 0 Quantity Short: 1 Note Not in location / B-043-D - LOT: 44911…" at bounding box center [290, 191] width 580 height 108
click at [12, 11] on icon "button" at bounding box center [13, 11] width 7 height 7
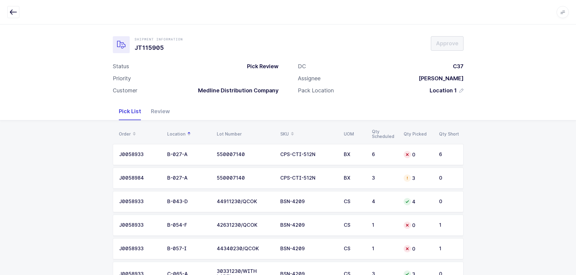
click at [126, 130] on div "Order" at bounding box center [139, 134] width 41 height 10
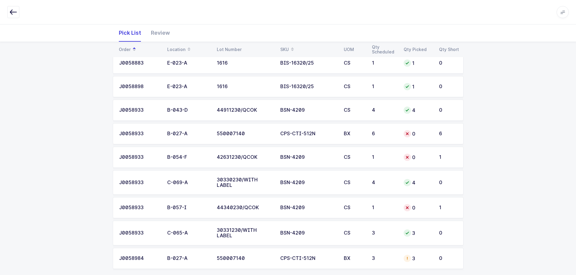
scroll to position [96, 0]
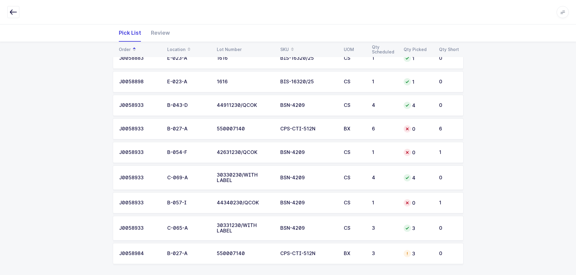
click at [369, 243] on td "3" at bounding box center [384, 253] width 32 height 21
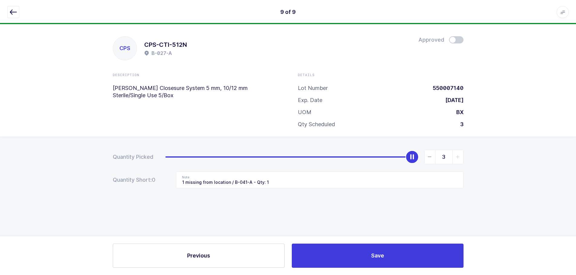
scroll to position [0, 0]
click at [11, 9] on icon "button" at bounding box center [13, 11] width 7 height 7
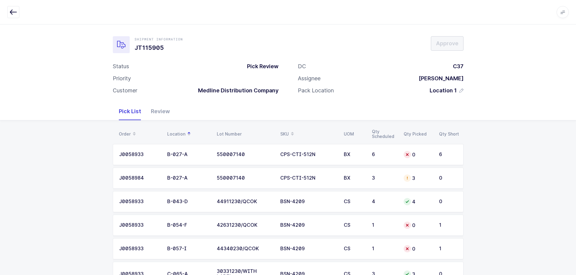
click at [122, 130] on div "Order" at bounding box center [139, 134] width 41 height 10
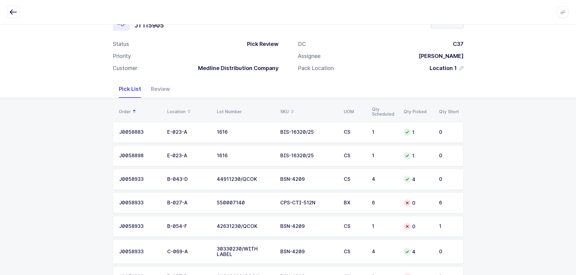
scroll to position [96, 0]
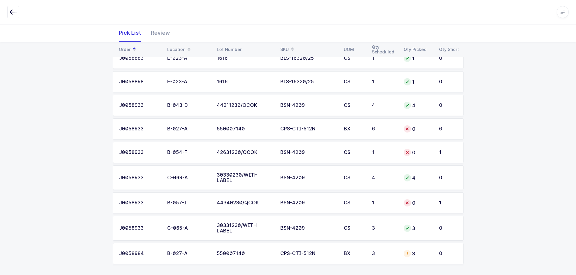
click at [319, 246] on td "CPS-CTI-512N" at bounding box center [308, 253] width 63 height 21
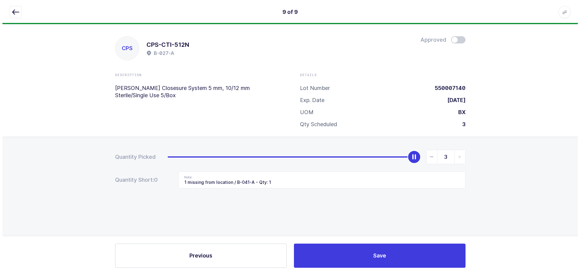
scroll to position [0, 0]
drag, startPoint x: 430, startPoint y: 156, endPoint x: 407, endPoint y: 203, distance: 52.7
click at [430, 156] on icon "slider between 0 and 3" at bounding box center [432, 157] width 4 height 4
type input "2"
click at [456, 41] on span at bounding box center [458, 39] width 15 height 7
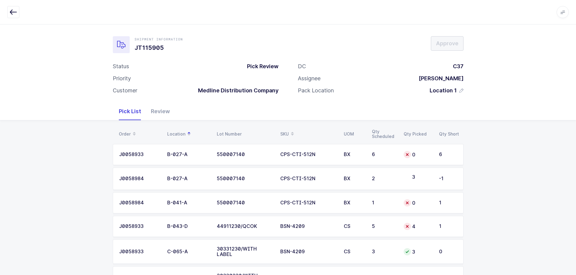
click at [329, 156] on div "CPS-CTI-512N" at bounding box center [308, 154] width 56 height 5
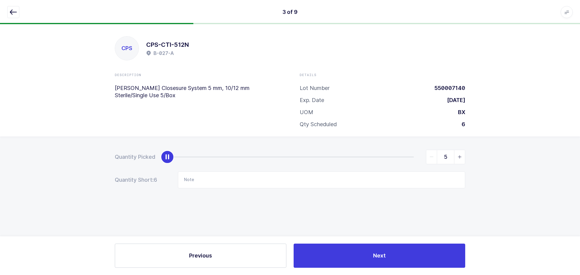
type input "6"
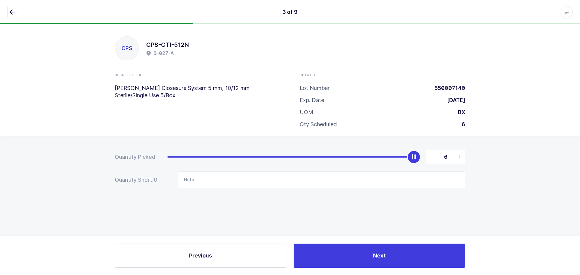
drag, startPoint x: 167, startPoint y: 159, endPoint x: 421, endPoint y: 157, distance: 253.9
click at [421, 157] on div "6" at bounding box center [316, 157] width 298 height 15
click at [10, 9] on icon "button" at bounding box center [13, 11] width 7 height 7
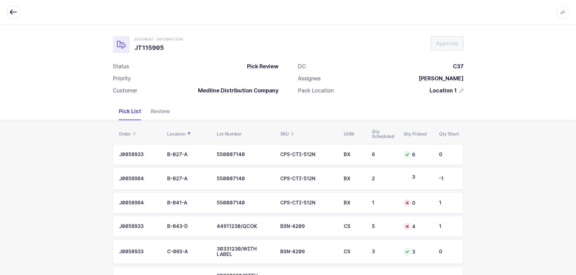
click at [431, 178] on div "3" at bounding box center [418, 179] width 28 height 8
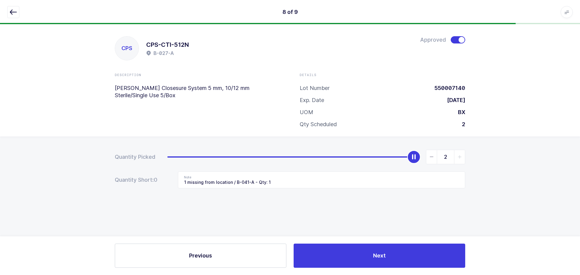
click at [16, 14] on icon "button" at bounding box center [13, 11] width 7 height 7
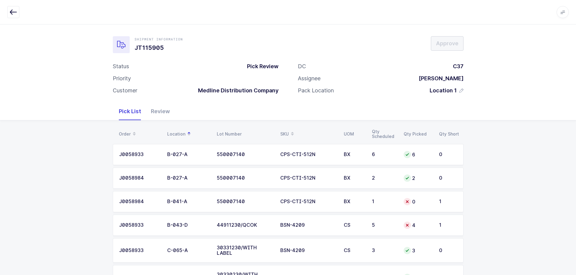
click at [400, 204] on td "0" at bounding box center [417, 201] width 35 height 21
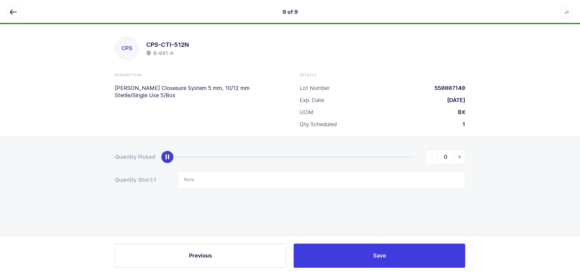
click at [460, 159] on icon "slider between 0 and 1" at bounding box center [460, 157] width 4 height 4
type input "1"
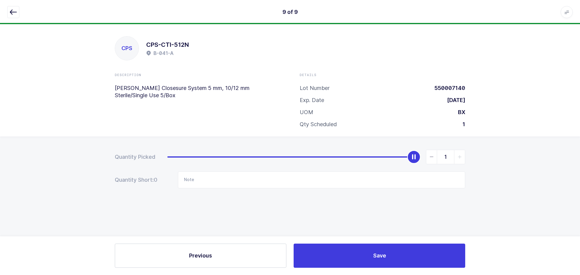
drag, startPoint x: 27, startPoint y: 25, endPoint x: 23, endPoint y: 20, distance: 7.0
click at [24, 24] on div "9 of 9 Apps Core [GEOGRAPHIC_DATA] Admin Mission Control Purchasing [PERSON_NAM…" at bounding box center [290, 149] width 580 height 251
drag, startPoint x: 12, startPoint y: 13, endPoint x: 42, endPoint y: 34, distance: 37.3
click at [12, 14] on icon "button" at bounding box center [13, 11] width 7 height 7
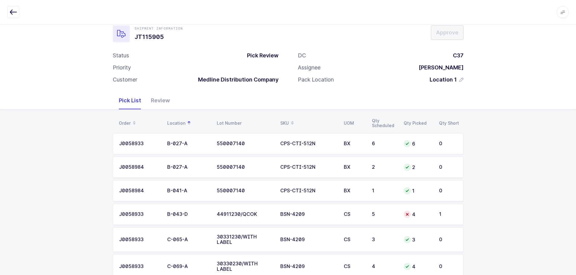
scroll to position [30, 0]
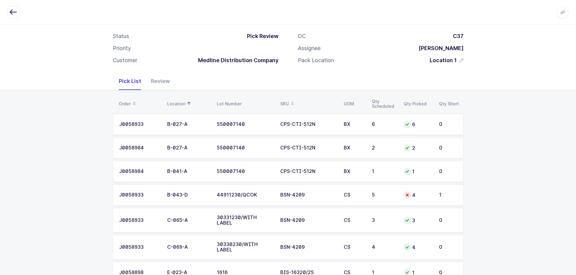
click at [422, 199] on td "4" at bounding box center [417, 195] width 35 height 21
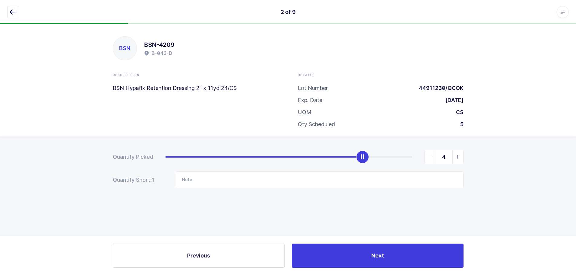
scroll to position [0, 0]
click at [460, 155] on icon "slider between 0 and 5" at bounding box center [460, 157] width 4 height 4
type input "5"
click at [14, 10] on icon "button" at bounding box center [13, 11] width 7 height 7
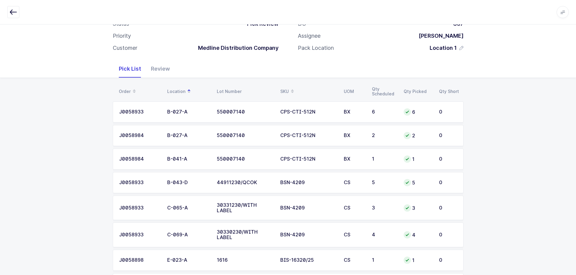
scroll to position [96, 0]
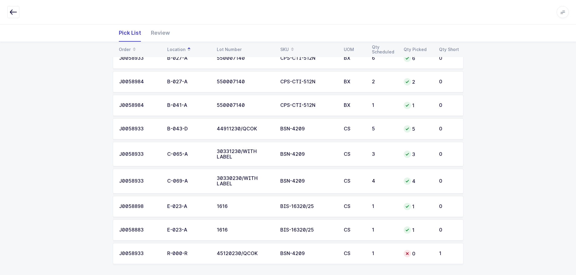
click at [425, 252] on div "0" at bounding box center [418, 253] width 28 height 7
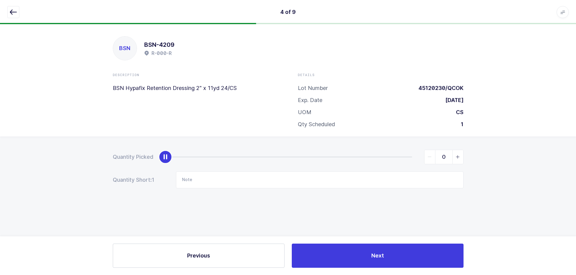
scroll to position [0, 0]
drag, startPoint x: 457, startPoint y: 157, endPoint x: 339, endPoint y: 161, distance: 117.4
click at [456, 157] on span "slider between 0 and 1" at bounding box center [459, 157] width 11 height 14
type input "1"
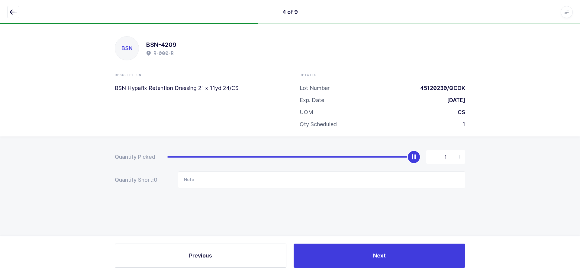
click at [15, 11] on icon "button" at bounding box center [13, 11] width 7 height 7
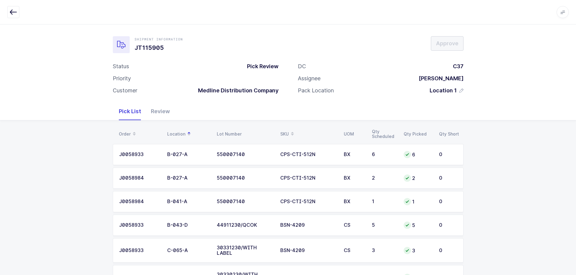
click at [165, 118] on div "Review" at bounding box center [160, 112] width 29 height 18
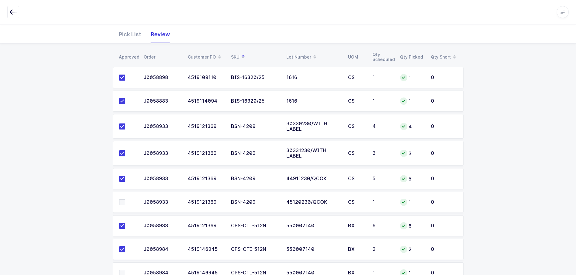
scroll to position [100, 0]
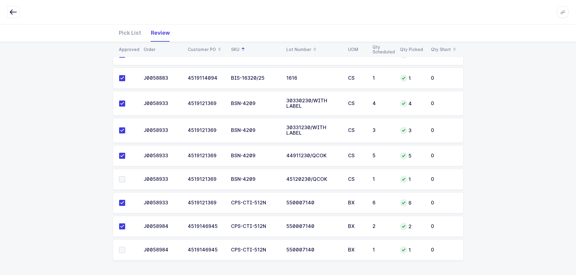
click at [124, 178] on span at bounding box center [122, 180] width 6 height 6
click at [125, 177] on input "checkbox" at bounding box center [125, 177] width 0 height 0
click at [123, 249] on span at bounding box center [122, 250] width 6 height 6
click at [125, 247] on input "checkbox" at bounding box center [125, 247] width 0 height 0
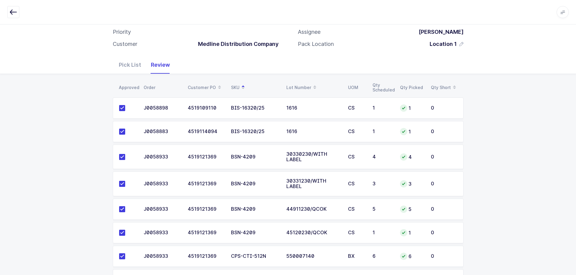
scroll to position [0, 0]
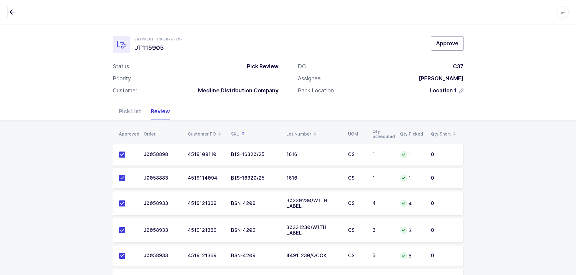
click at [439, 45] on span "Approve" at bounding box center [447, 44] width 22 height 8
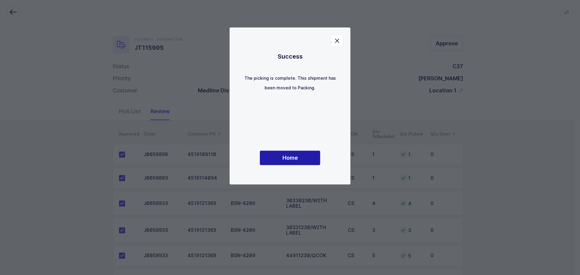
click at [287, 151] on button "Home" at bounding box center [290, 158] width 60 height 15
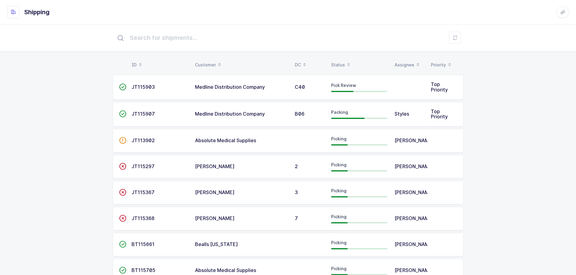
click at [147, 92] on td "JT115903" at bounding box center [159, 87] width 63 height 25
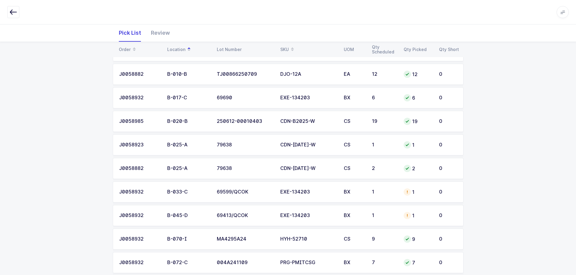
scroll to position [181, 0]
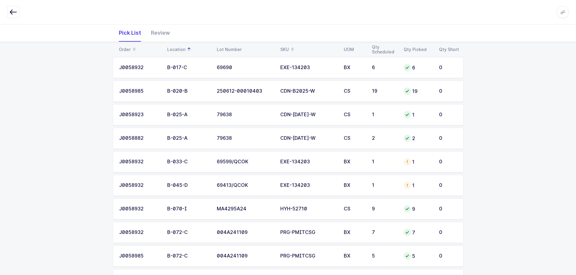
click at [246, 163] on div "69599/QCOK" at bounding box center [245, 161] width 56 height 5
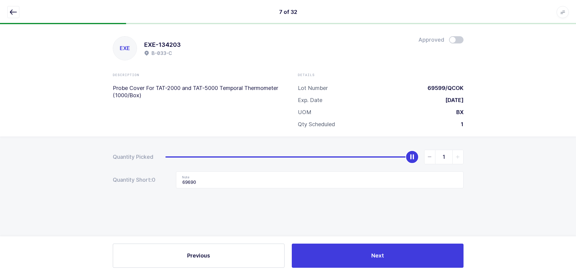
scroll to position [0, 0]
click at [428, 160] on span "slider between 0 and 1" at bounding box center [432, 157] width 11 height 14
type input "0"
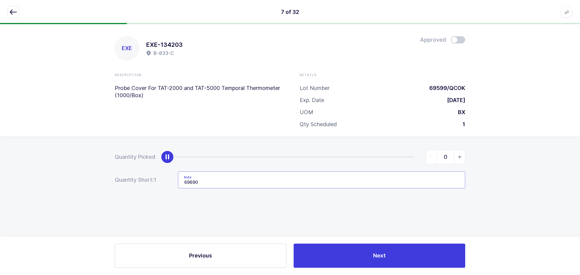
drag, startPoint x: 223, startPoint y: 179, endPoint x: 89, endPoint y: 200, distance: 136.1
click at [89, 200] on div "Quantity Picked 0 Quantity Short: 1 Note 69690" at bounding box center [290, 191] width 580 height 108
click at [11, 14] on icon "button" at bounding box center [13, 11] width 7 height 7
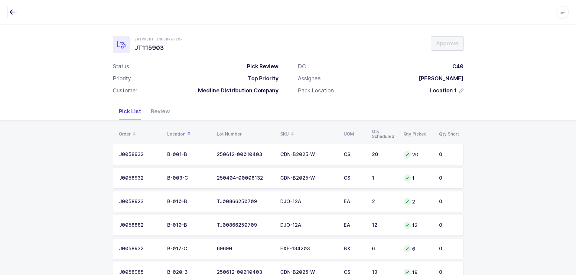
click at [292, 131] on icon at bounding box center [292, 132] width 3 height 3
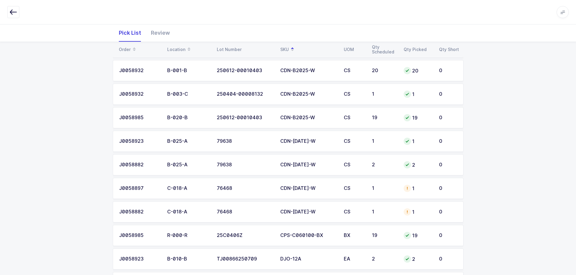
scroll to position [121, 0]
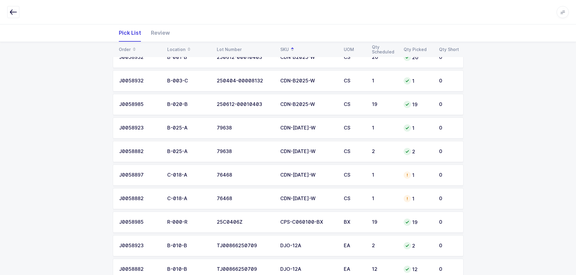
click at [399, 172] on td "1" at bounding box center [384, 175] width 32 height 21
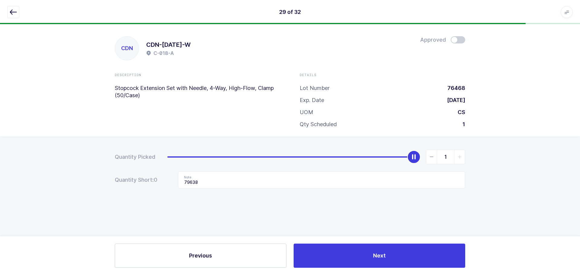
click at [433, 157] on icon "slider between 0 and 1" at bounding box center [432, 157] width 4 height 4
type input "0"
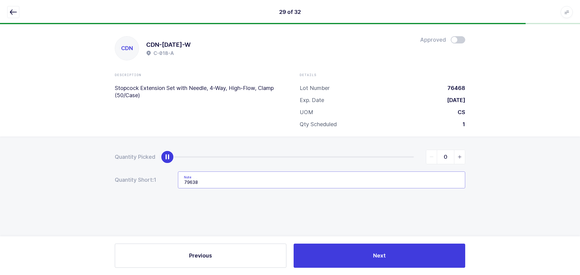
drag, startPoint x: 219, startPoint y: 180, endPoint x: 158, endPoint y: 181, distance: 60.5
click at [157, 181] on div "Quantity Short: 1 Note 79638" at bounding box center [290, 180] width 351 height 17
click at [16, 9] on icon "button" at bounding box center [13, 11] width 7 height 7
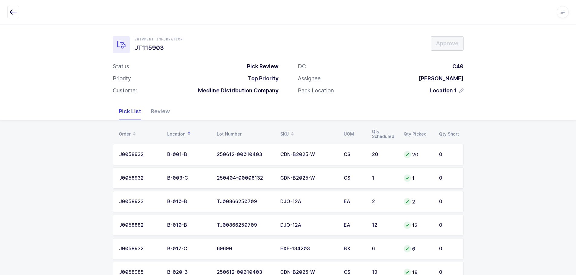
click at [287, 130] on div "SKU" at bounding box center [308, 134] width 56 height 10
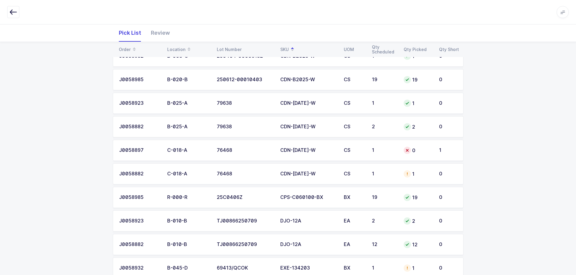
scroll to position [151, 0]
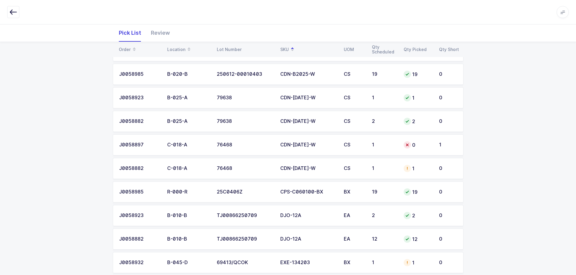
click at [318, 167] on div "CDN-BC2029-W" at bounding box center [308, 168] width 56 height 5
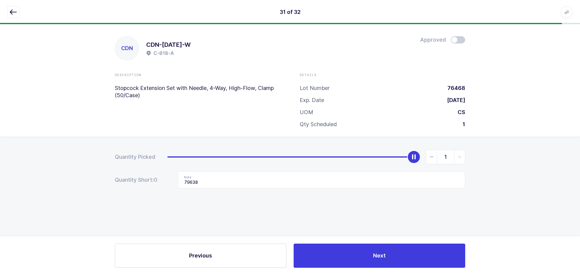
type input "0"
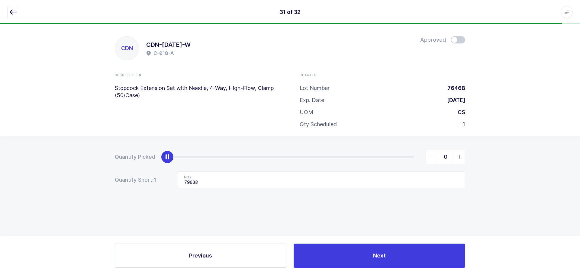
drag, startPoint x: 413, startPoint y: 157, endPoint x: 69, endPoint y: 186, distance: 345.8
click at [69, 186] on div "Quantity Picked 0 Quantity Short: 1 Note 79638" at bounding box center [290, 191] width 580 height 108
drag, startPoint x: 226, startPoint y: 181, endPoint x: 159, endPoint y: 181, distance: 67.7
click at [159, 181] on div "Quantity Short: 1 Note 79638" at bounding box center [290, 180] width 351 height 17
drag, startPoint x: 9, startPoint y: 16, endPoint x: 72, endPoint y: 16, distance: 62.9
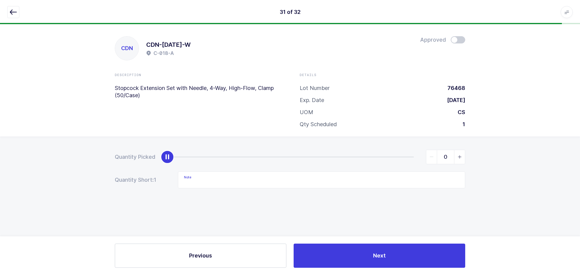
click at [9, 16] on button "button" at bounding box center [13, 12] width 12 height 12
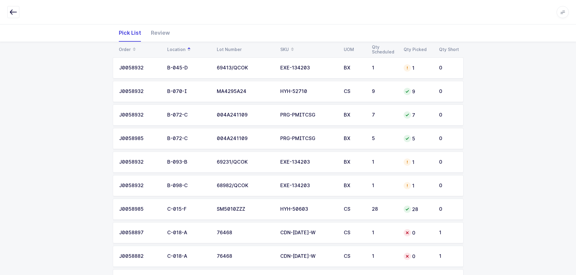
scroll to position [302, 0]
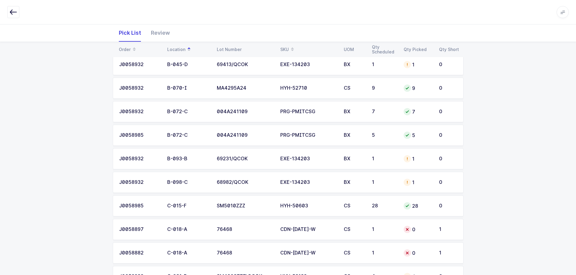
click at [286, 49] on div "SKU" at bounding box center [308, 49] width 56 height 10
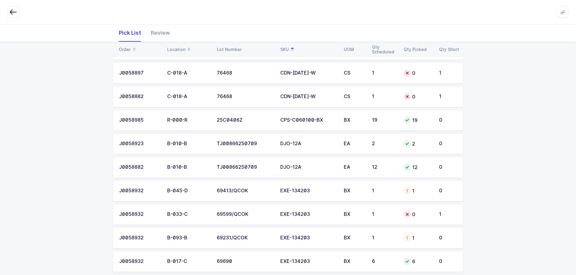
scroll to position [242, 0]
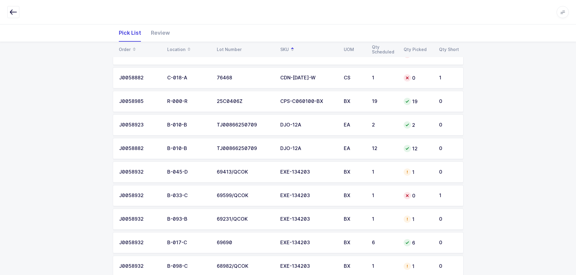
click at [125, 170] on div "J0058932" at bounding box center [139, 172] width 41 height 5
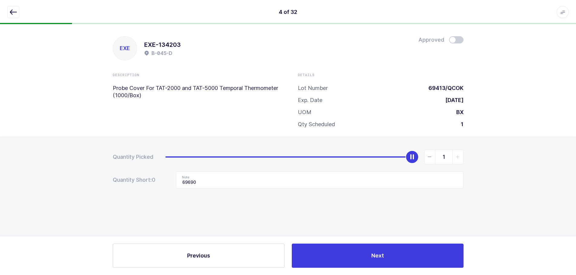
scroll to position [0, 0]
click at [11, 10] on icon "button" at bounding box center [13, 11] width 7 height 7
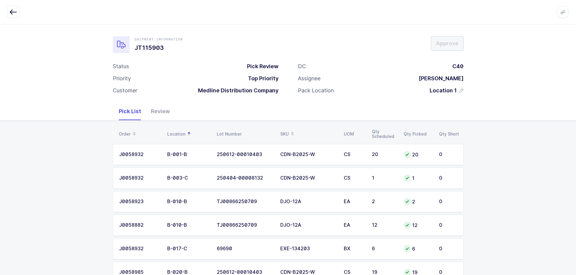
click at [279, 130] on th "SKU" at bounding box center [308, 134] width 63 height 10
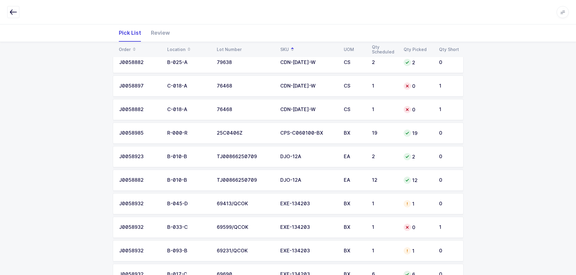
scroll to position [212, 0]
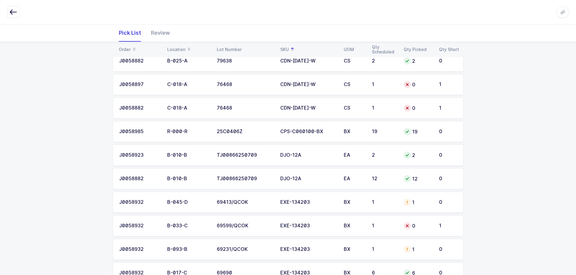
click at [390, 200] on div "1" at bounding box center [384, 202] width 24 height 5
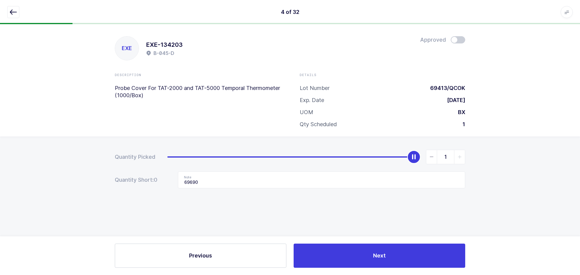
drag, startPoint x: 414, startPoint y: 159, endPoint x: 408, endPoint y: 163, distance: 6.3
click at [414, 159] on div "slider between 0 and 1" at bounding box center [413, 157] width 13 height 13
click at [433, 157] on icon "slider between 0 and 1" at bounding box center [432, 157] width 4 height 4
type input "0"
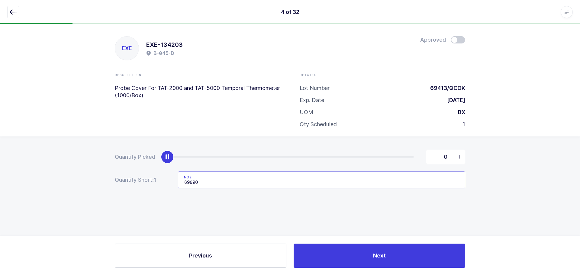
drag, startPoint x: 298, startPoint y: 176, endPoint x: 194, endPoint y: 176, distance: 104.6
click at [196, 177] on input "69690" at bounding box center [321, 180] width 287 height 17
click at [206, 182] on input "69069" at bounding box center [321, 180] width 287 height 17
type input "6"
click at [15, 14] on icon "button" at bounding box center [13, 11] width 7 height 7
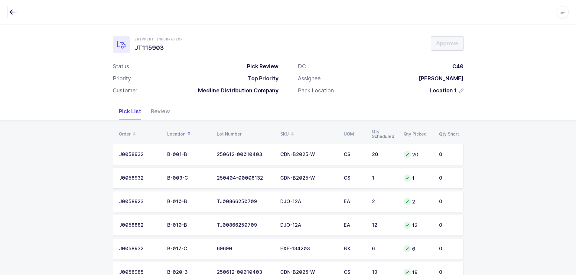
click at [289, 131] on span at bounding box center [292, 134] width 7 height 10
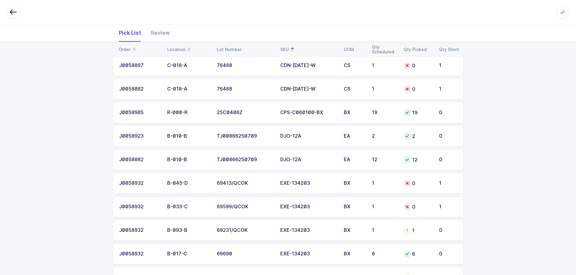
scroll to position [272, 0]
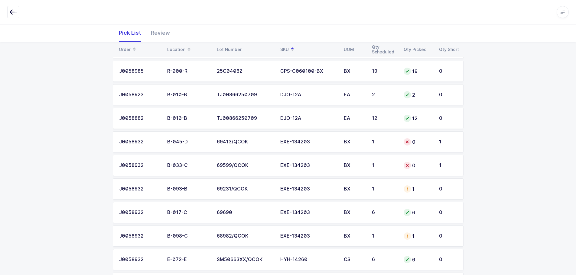
click at [270, 190] on div "69231/QCOK" at bounding box center [245, 189] width 56 height 5
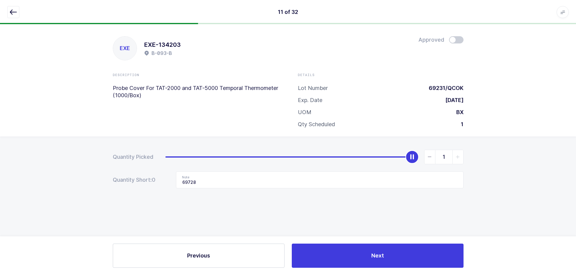
scroll to position [0, 0]
drag, startPoint x: 435, startPoint y: 162, endPoint x: 428, endPoint y: 169, distance: 9.8
click at [435, 162] on span "slider between 0 and 1" at bounding box center [432, 157] width 11 height 14
type input "0"
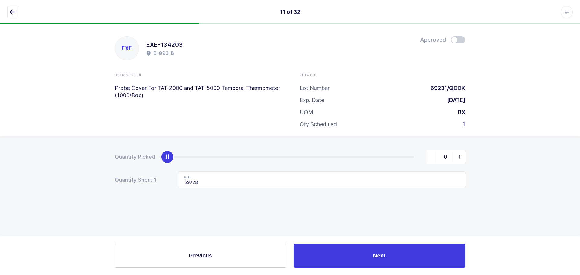
drag, startPoint x: 268, startPoint y: 193, endPoint x: 202, endPoint y: 189, distance: 65.7
click at [202, 189] on div "Quantity Picked 0 Quantity Short: 1 Note 69728" at bounding box center [290, 191] width 580 height 108
drag, startPoint x: 201, startPoint y: 184, endPoint x: 173, endPoint y: 185, distance: 28.4
click at [173, 185] on div "Quantity Short: 1 Note 69728" at bounding box center [290, 180] width 351 height 17
drag, startPoint x: 15, startPoint y: 11, endPoint x: 12, endPoint y: 14, distance: 4.1
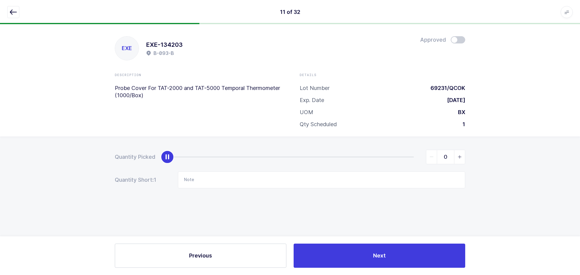
click at [14, 11] on icon "button" at bounding box center [13, 11] width 7 height 7
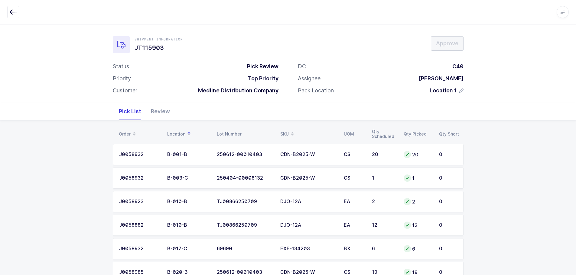
click at [290, 130] on span at bounding box center [292, 134] width 7 height 10
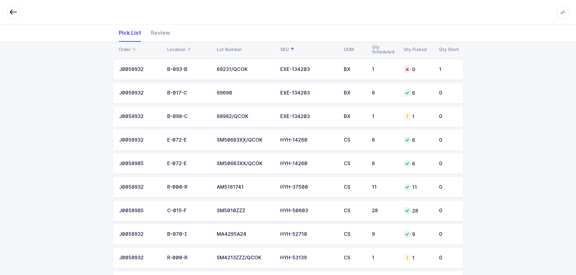
scroll to position [393, 0]
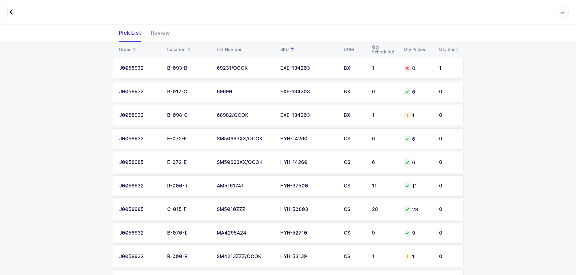
click at [308, 117] on div "EXE-134203" at bounding box center [308, 115] width 56 height 5
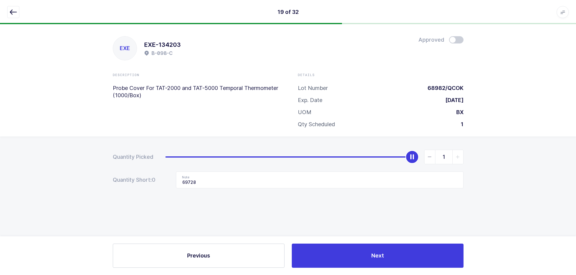
scroll to position [0, 0]
drag, startPoint x: 430, startPoint y: 161, endPoint x: 425, endPoint y: 170, distance: 11.0
click at [430, 161] on span "slider between 0 and 1" at bounding box center [432, 157] width 11 height 14
type input "0"
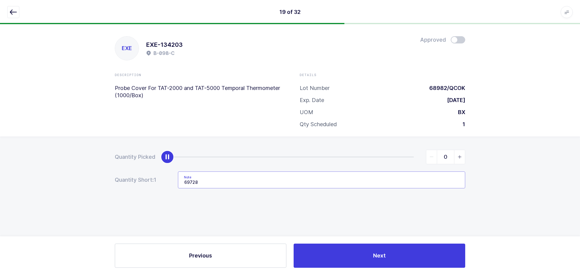
drag, startPoint x: 218, startPoint y: 182, endPoint x: 164, endPoint y: 184, distance: 54.2
click at [164, 184] on div "Quantity Short: 1 Note 69728" at bounding box center [290, 180] width 351 height 17
click at [13, 15] on icon "button" at bounding box center [13, 11] width 7 height 7
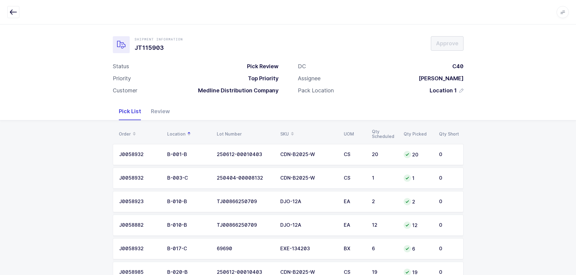
click at [285, 132] on div "SKU" at bounding box center [308, 134] width 56 height 10
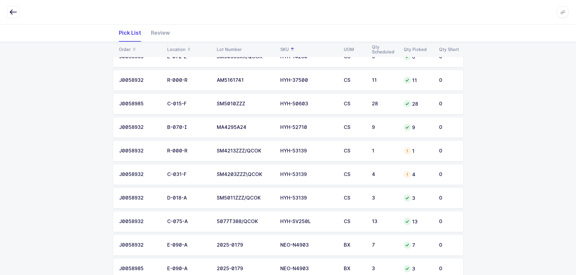
scroll to position [514, 0]
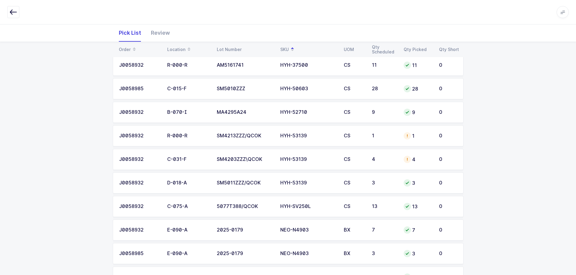
click at [394, 131] on td "1" at bounding box center [384, 135] width 32 height 21
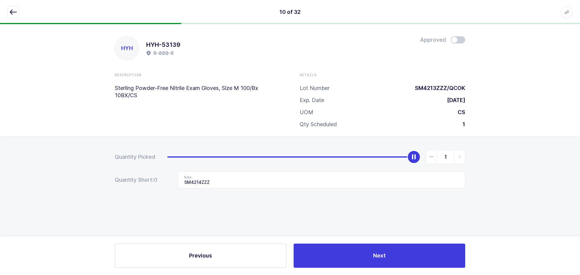
drag, startPoint x: 435, startPoint y: 157, endPoint x: 391, endPoint y: 201, distance: 61.8
click at [434, 157] on span "slider between 0 and 1" at bounding box center [432, 157] width 11 height 14
type input "0"
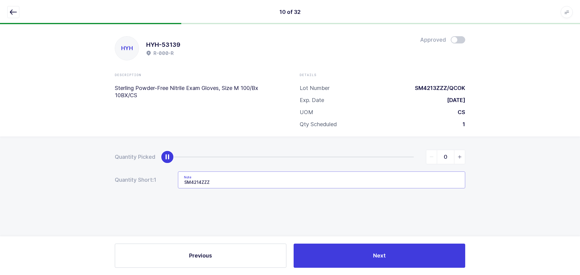
drag, startPoint x: 253, startPoint y: 180, endPoint x: 179, endPoint y: 185, distance: 74.5
click at [179, 185] on div "Quantity Short: 1 Note SM4214ZZZ" at bounding box center [290, 180] width 351 height 17
type input "\"
click at [8, 10] on button "button" at bounding box center [13, 12] width 12 height 12
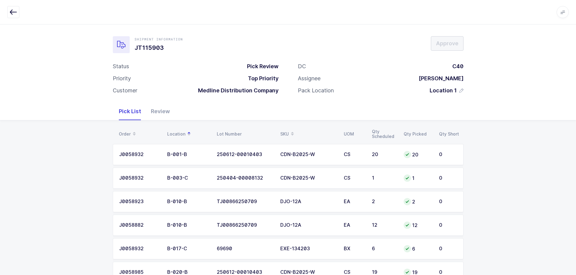
click at [286, 130] on div "SKU" at bounding box center [308, 134] width 56 height 10
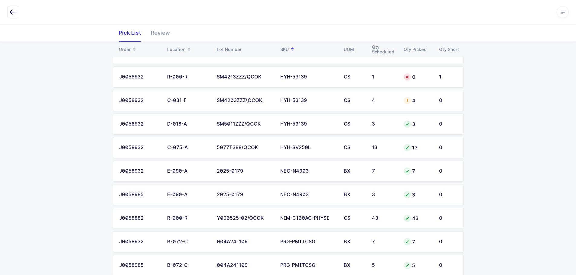
scroll to position [514, 0]
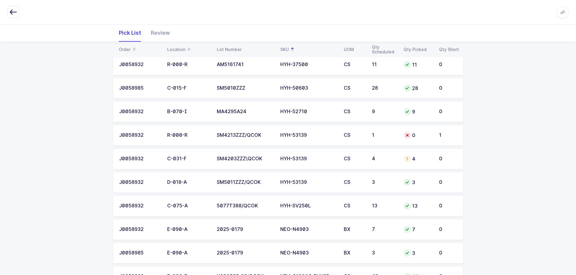
click at [284, 160] on div "HYH-53139" at bounding box center [308, 158] width 56 height 5
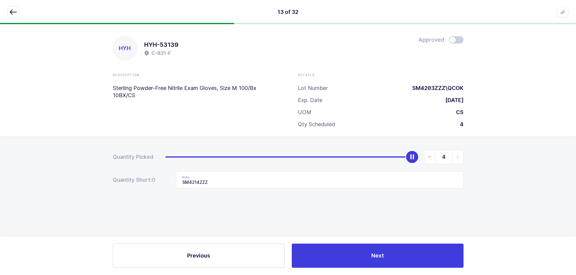
scroll to position [0, 0]
type input "0"
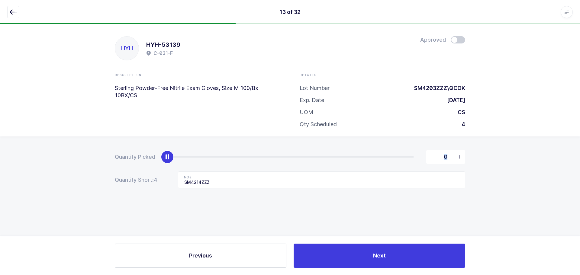
drag, startPoint x: 431, startPoint y: 156, endPoint x: 412, endPoint y: 160, distance: 19.5
click at [413, 161] on div "0" at bounding box center [316, 157] width 298 height 15
click at [196, 184] on input "SM4214ZZZ" at bounding box center [321, 180] width 287 height 17
drag, startPoint x: 213, startPoint y: 180, endPoint x: 174, endPoint y: 182, distance: 39.1
click at [174, 182] on div "Quantity Short: 4 Note SM4214ZZZ" at bounding box center [290, 180] width 351 height 17
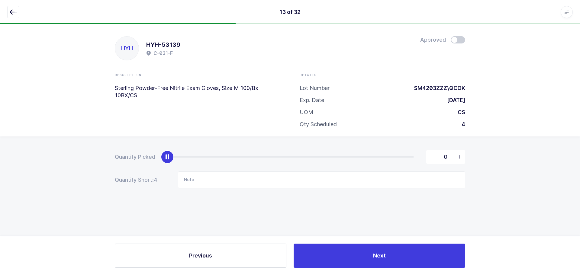
click at [10, 13] on icon "button" at bounding box center [13, 11] width 7 height 7
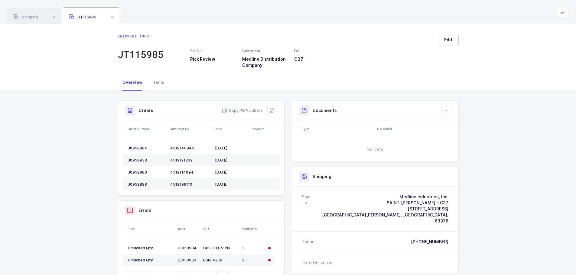
click at [111, 15] on span at bounding box center [112, 17] width 7 height 7
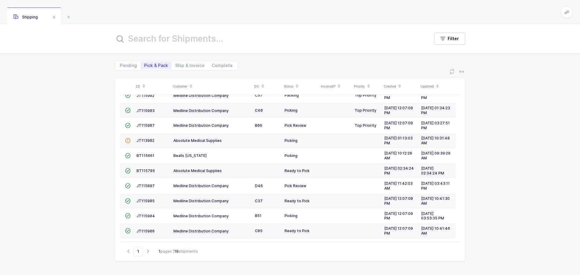
click at [147, 111] on span "JT115903" at bounding box center [146, 111] width 18 height 5
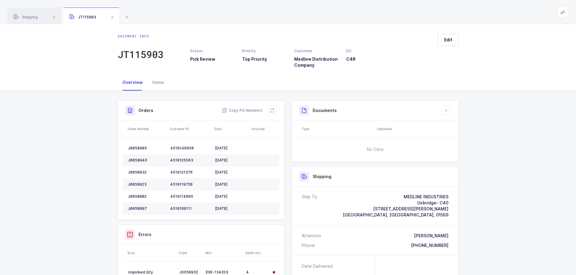
click at [275, 109] on button at bounding box center [272, 111] width 10 height 10
click at [113, 15] on span at bounding box center [112, 17] width 7 height 7
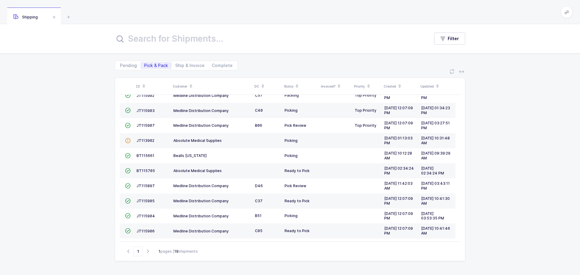
click at [142, 214] on span "JT115904" at bounding box center [146, 216] width 18 height 5
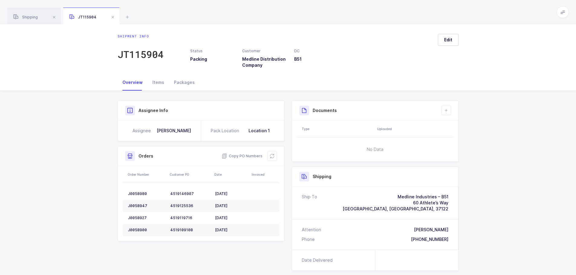
click at [274, 156] on icon at bounding box center [272, 156] width 5 height 5
click at [151, 76] on div "Items" at bounding box center [158, 82] width 21 height 16
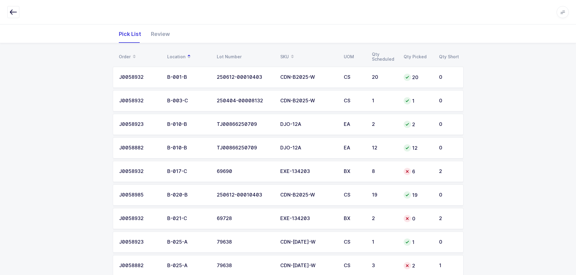
scroll to position [91, 0]
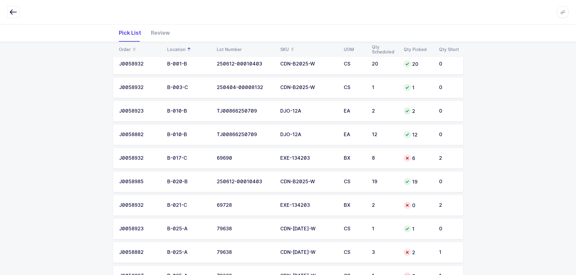
click at [414, 154] on td "6" at bounding box center [417, 158] width 35 height 21
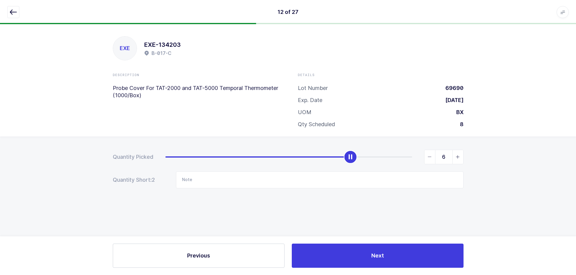
scroll to position [0, 0]
type input "8"
click at [458, 156] on icon "slider between 0 and 8" at bounding box center [460, 157] width 4 height 4
click at [18, 12] on button "button" at bounding box center [13, 12] width 12 height 12
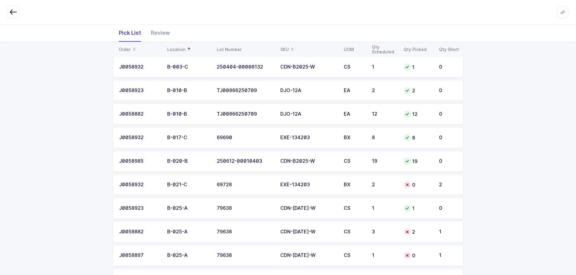
scroll to position [121, 0]
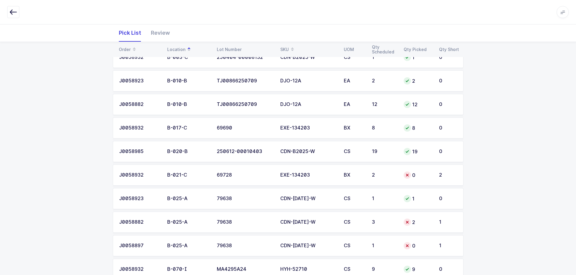
click at [406, 179] on td "0" at bounding box center [417, 175] width 35 height 21
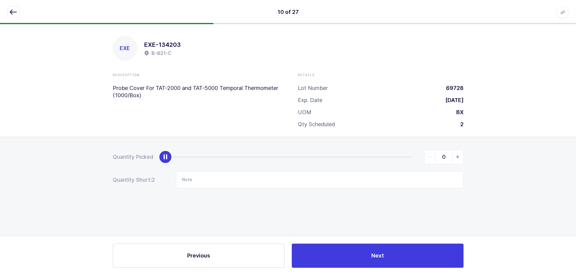
scroll to position [0, 0]
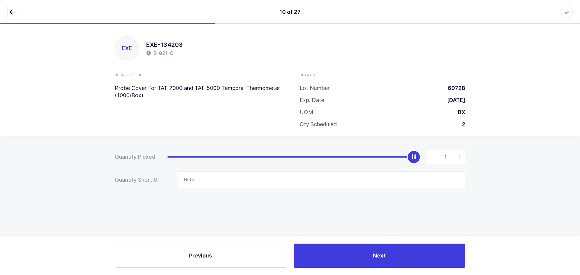
type input "2"
click at [464, 157] on span "slider between 0 and 2" at bounding box center [459, 157] width 11 height 14
click at [18, 13] on button "button" at bounding box center [13, 12] width 12 height 12
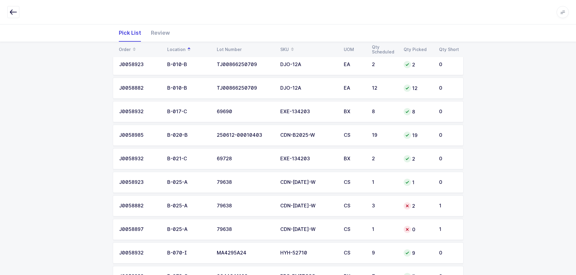
scroll to position [151, 0]
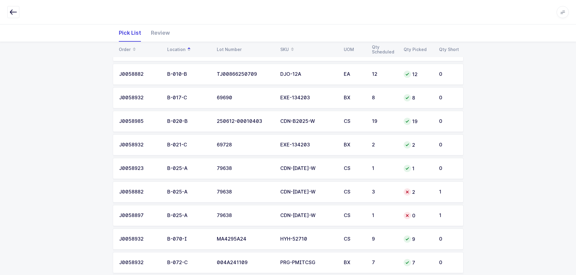
click at [392, 193] on div "3" at bounding box center [384, 192] width 24 height 5
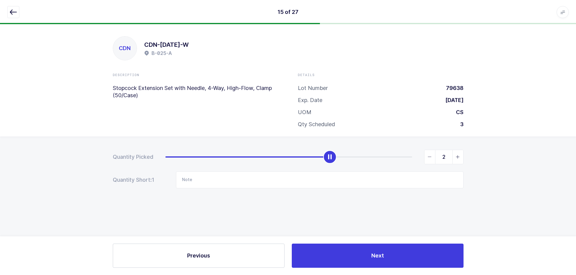
scroll to position [0, 0]
type input "3"
click at [457, 158] on span "slider between 0 and 3" at bounding box center [459, 157] width 11 height 14
click at [12, 10] on icon "button" at bounding box center [13, 11] width 7 height 7
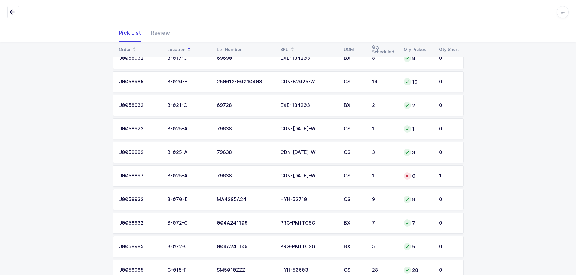
scroll to position [181, 0]
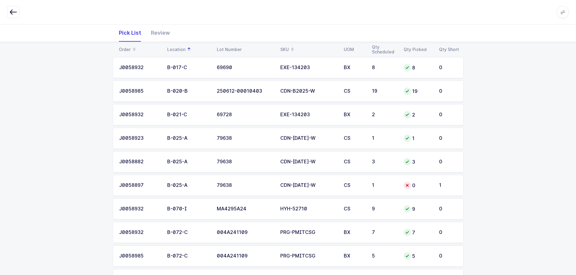
click at [400, 187] on td "0" at bounding box center [417, 185] width 35 height 21
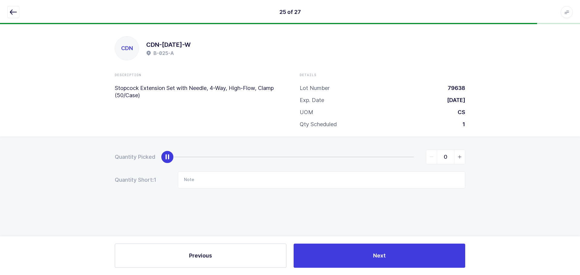
click at [455, 156] on span "slider between 0 and 1" at bounding box center [459, 157] width 11 height 14
type input "1"
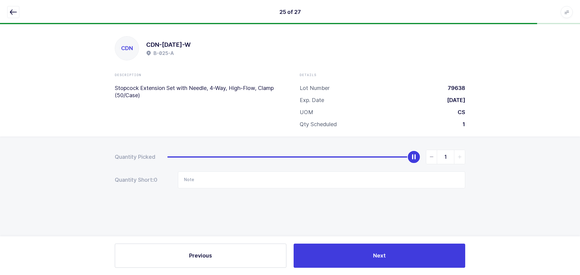
click at [13, 11] on icon "button" at bounding box center [13, 11] width 7 height 7
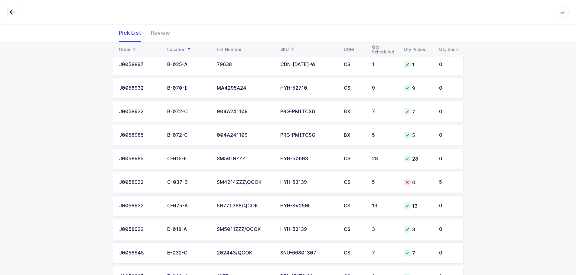
scroll to position [333, 0]
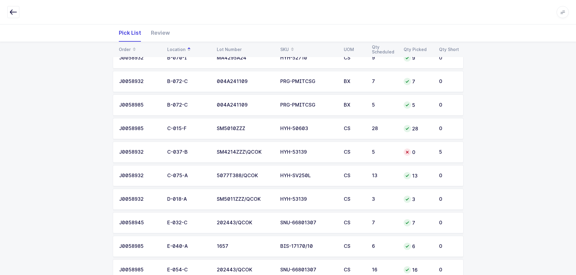
click at [386, 150] on div "5" at bounding box center [384, 152] width 24 height 5
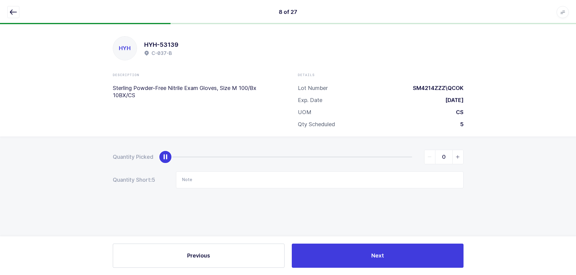
scroll to position [0, 0]
type input "5"
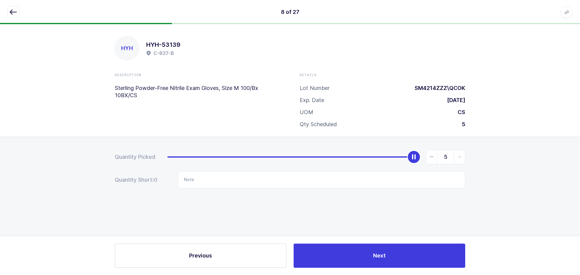
drag, startPoint x: 172, startPoint y: 157, endPoint x: 420, endPoint y: 121, distance: 250.3
click at [500, 159] on div "Quantity Picked 5 Quantity Short: 0 Note" at bounding box center [290, 191] width 580 height 108
drag, startPoint x: 13, startPoint y: 7, endPoint x: 64, endPoint y: 14, distance: 50.9
click at [13, 8] on button "button" at bounding box center [13, 12] width 12 height 12
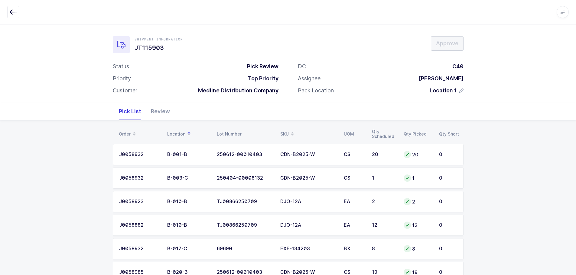
click at [156, 115] on div "Review" at bounding box center [160, 112] width 29 height 18
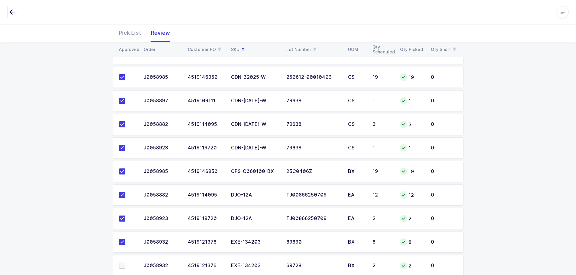
scroll to position [181, 0]
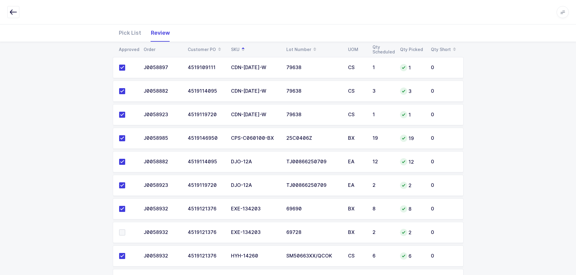
click at [124, 231] on span at bounding box center [122, 233] width 6 height 6
click at [125, 230] on input "checkbox" at bounding box center [125, 230] width 0 height 0
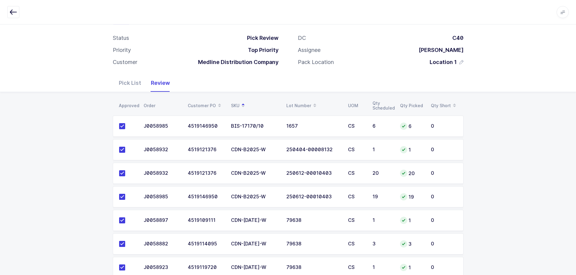
scroll to position [0, 0]
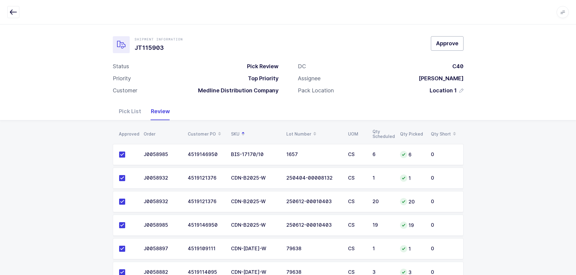
click at [448, 49] on button "Approve" at bounding box center [447, 43] width 33 height 15
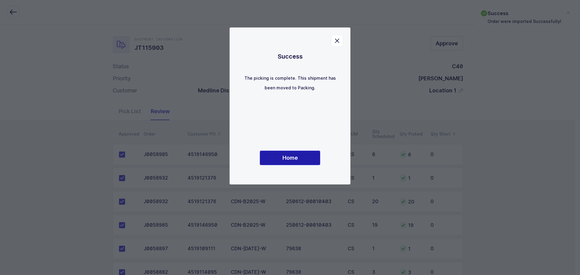
click at [291, 154] on span "Home" at bounding box center [290, 158] width 15 height 8
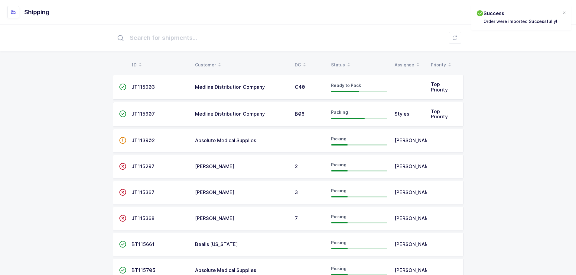
click at [340, 60] on div "Status" at bounding box center [359, 65] width 56 height 10
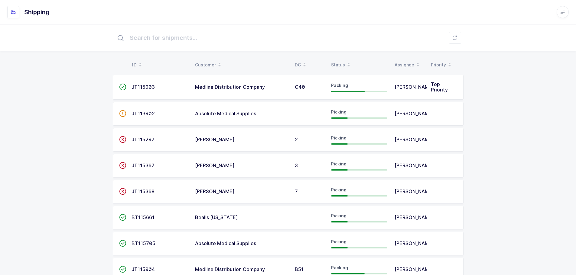
click at [338, 64] on div "Status" at bounding box center [359, 65] width 56 height 10
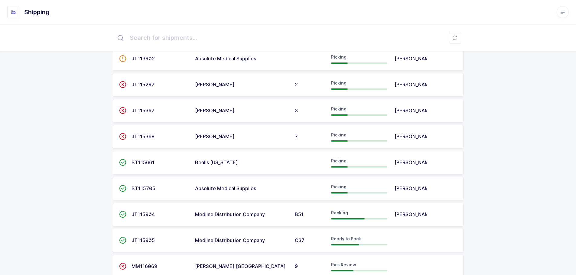
scroll to position [60, 0]
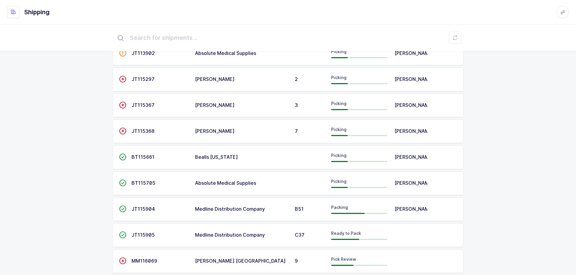
drag, startPoint x: 302, startPoint y: 213, endPoint x: 330, endPoint y: 214, distance: 27.8
click at [302, 212] on span "B51" at bounding box center [299, 209] width 9 height 6
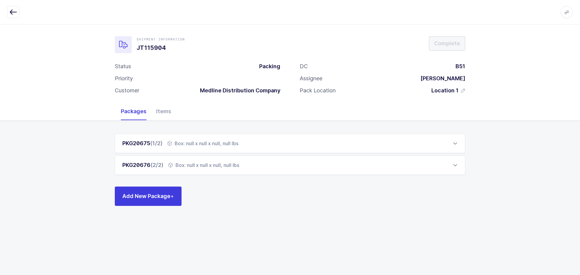
click at [162, 109] on div "Items" at bounding box center [163, 112] width 25 height 18
click at [15, 12] on button "button" at bounding box center [13, 12] width 12 height 12
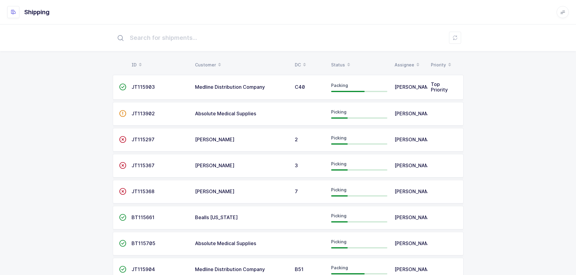
click at [342, 60] on table "ID Customer DC Status Assignee Priority" at bounding box center [288, 64] width 351 height 15
click at [340, 62] on div "Status" at bounding box center [359, 65] width 56 height 10
click at [331, 60] on div "Status" at bounding box center [359, 65] width 56 height 10
click at [345, 62] on span at bounding box center [348, 65] width 7 height 10
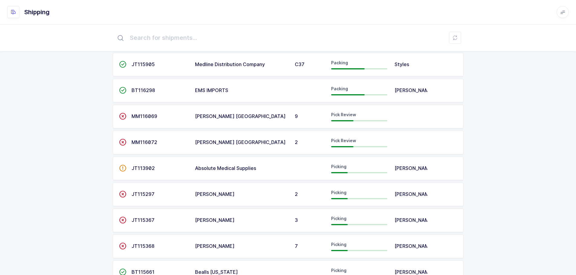
scroll to position [91, 0]
